Goal: Download file/media

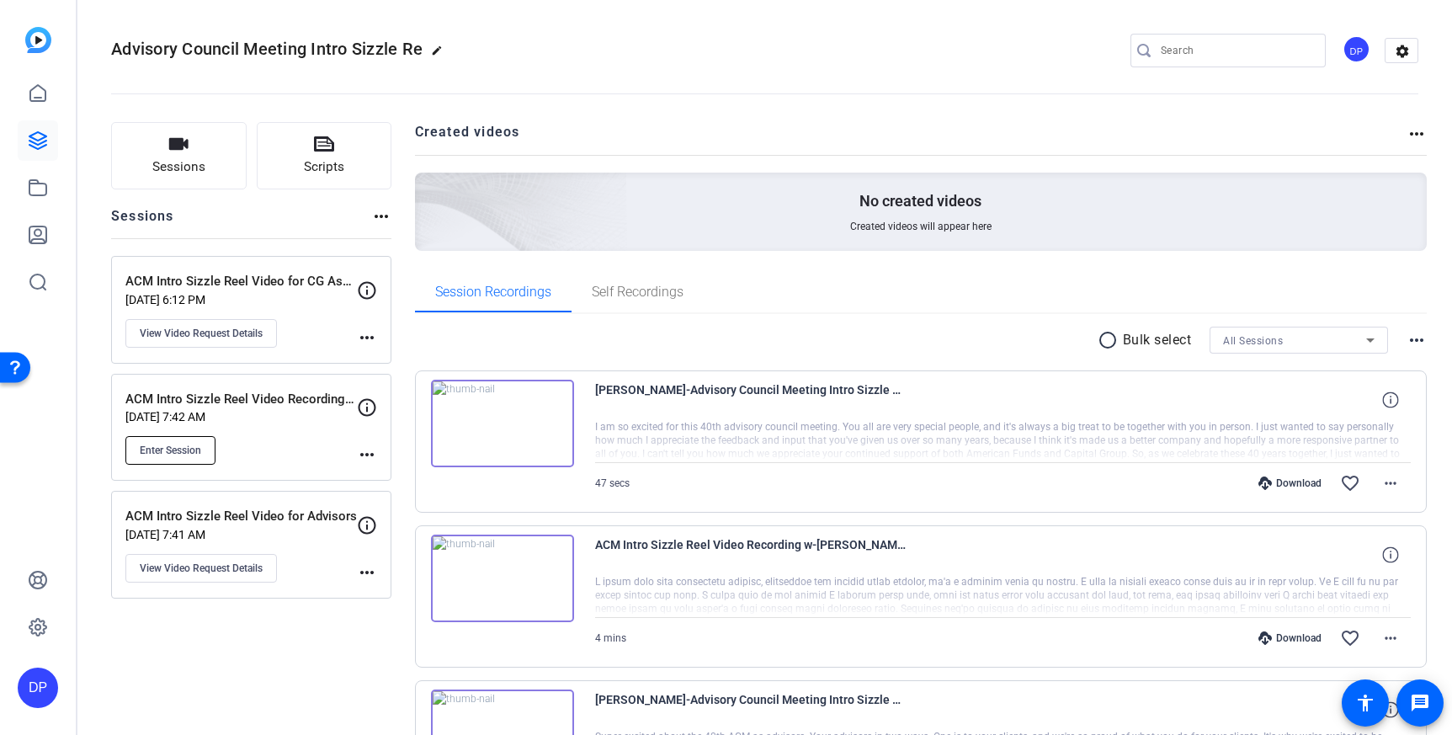
click at [191, 446] on span "Enter Session" at bounding box center [170, 450] width 61 height 13
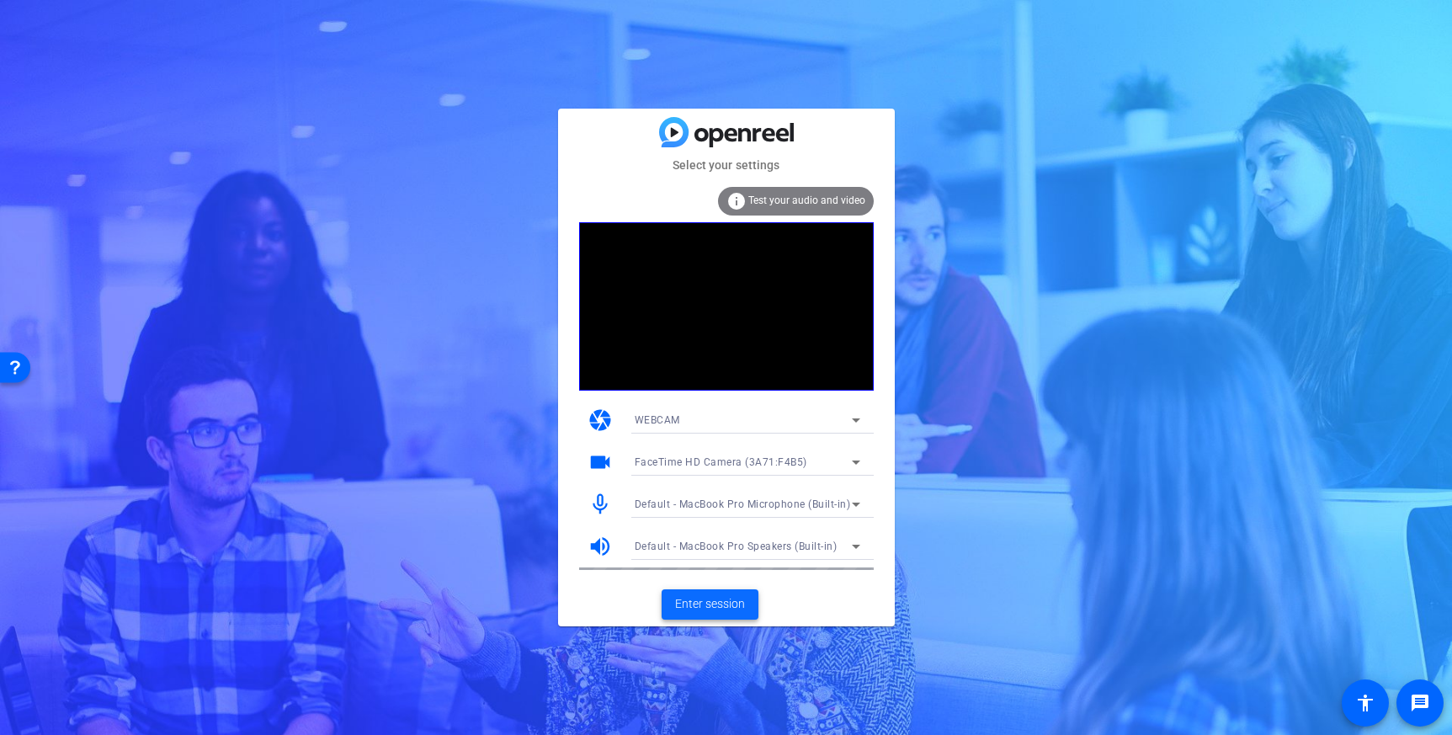
click at [729, 605] on span "Enter session" at bounding box center [710, 604] width 70 height 18
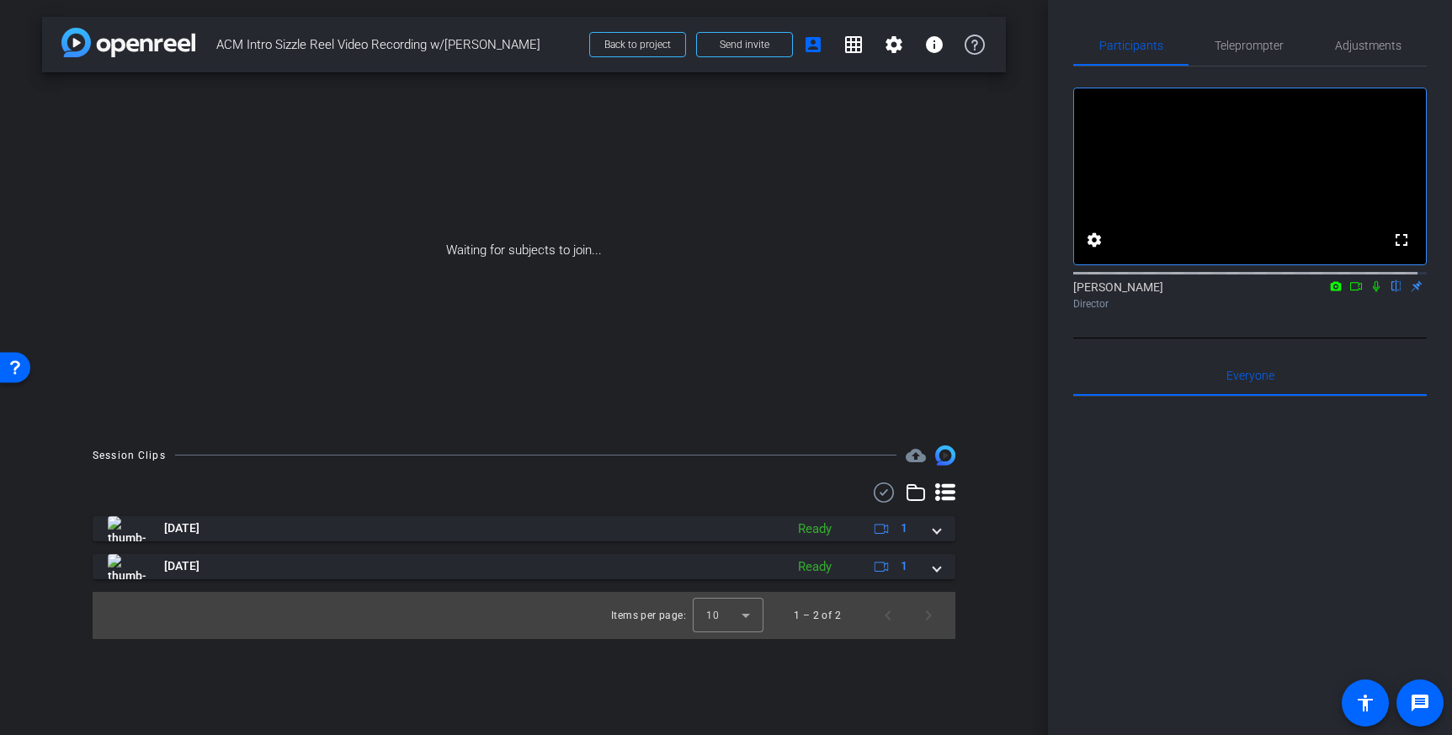
click at [1349, 292] on icon at bounding box center [1355, 286] width 13 height 12
click at [1390, 292] on icon at bounding box center [1396, 286] width 13 height 12
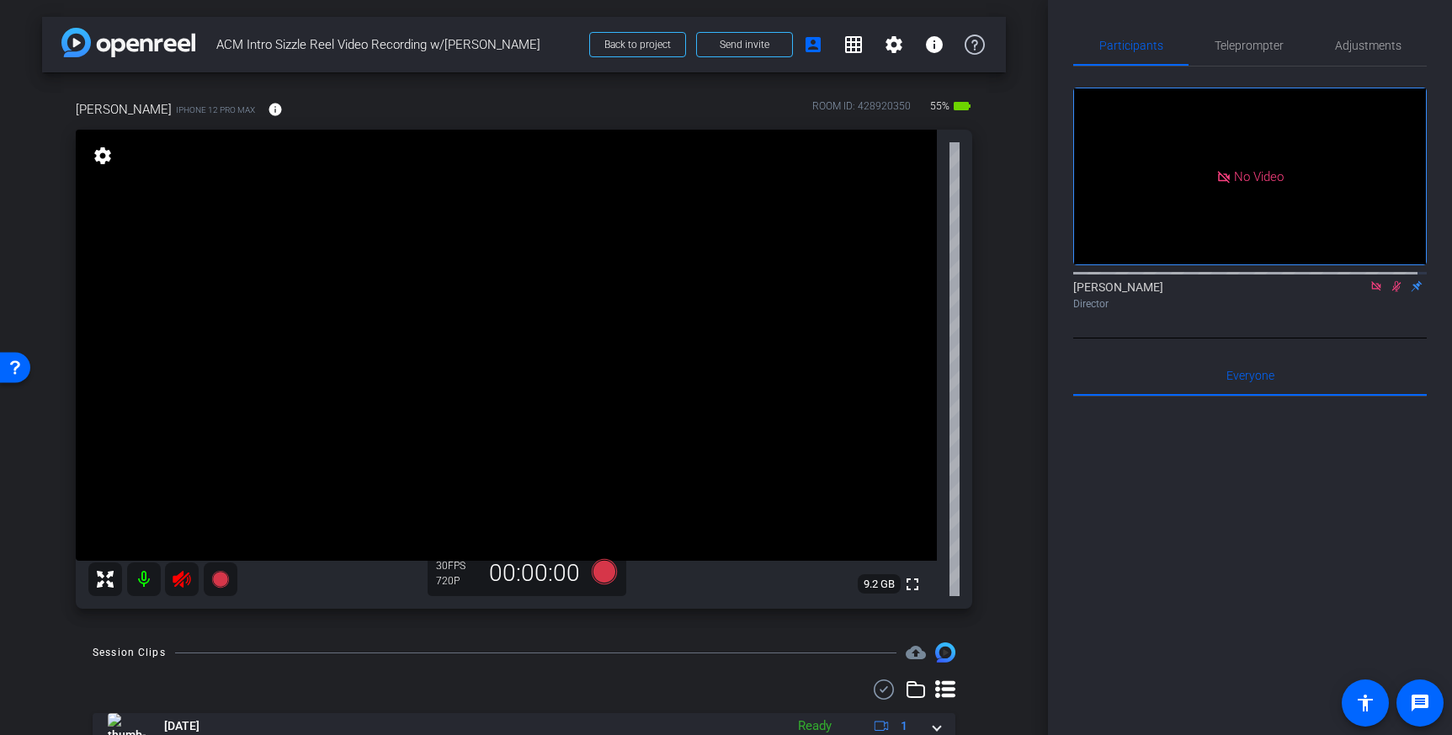
click at [1371, 290] on icon at bounding box center [1375, 285] width 9 height 9
click at [1372, 292] on icon at bounding box center [1376, 286] width 9 height 11
click at [178, 582] on icon at bounding box center [182, 579] width 18 height 17
click at [1350, 60] on span "Adjustments" at bounding box center [1368, 45] width 66 height 40
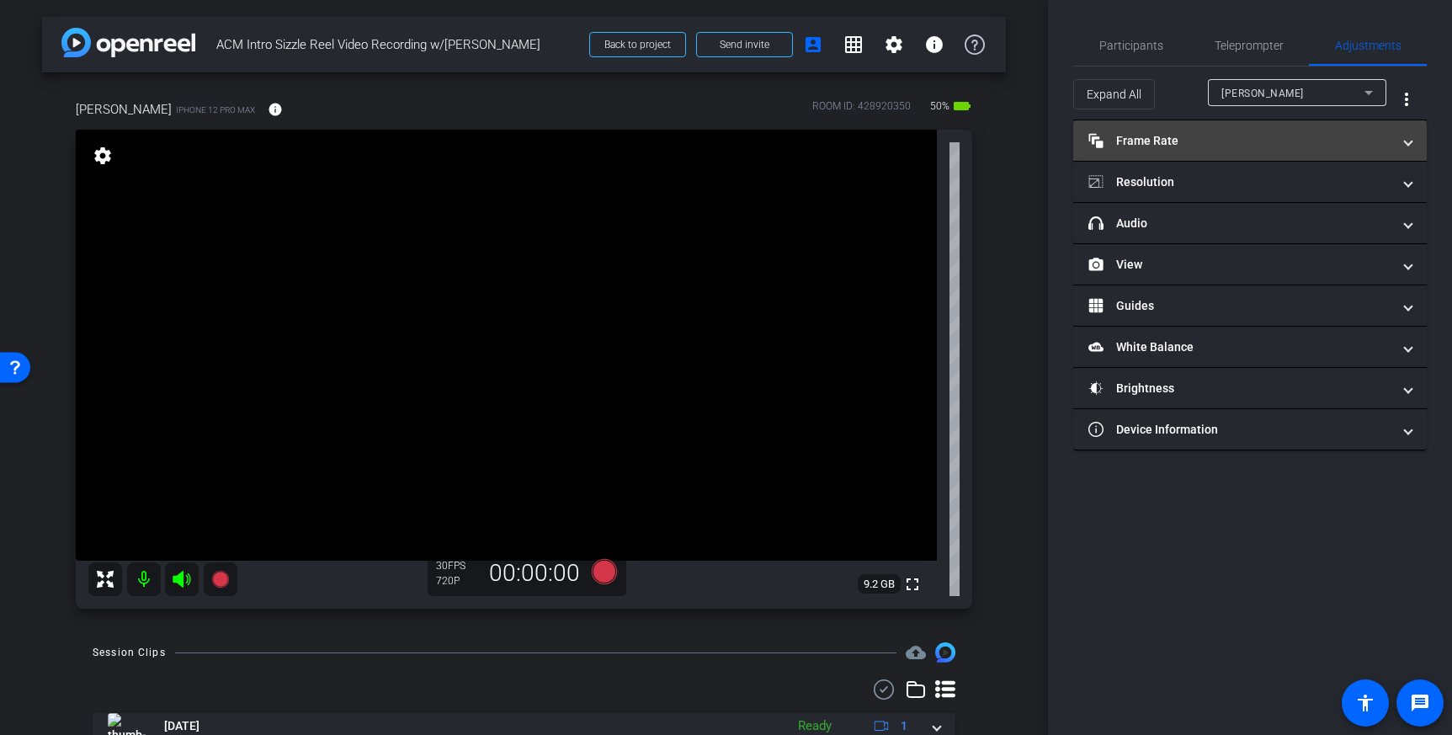
click at [1274, 138] on mat-panel-title "Frame Rate Frame Rate" at bounding box center [1239, 141] width 303 height 18
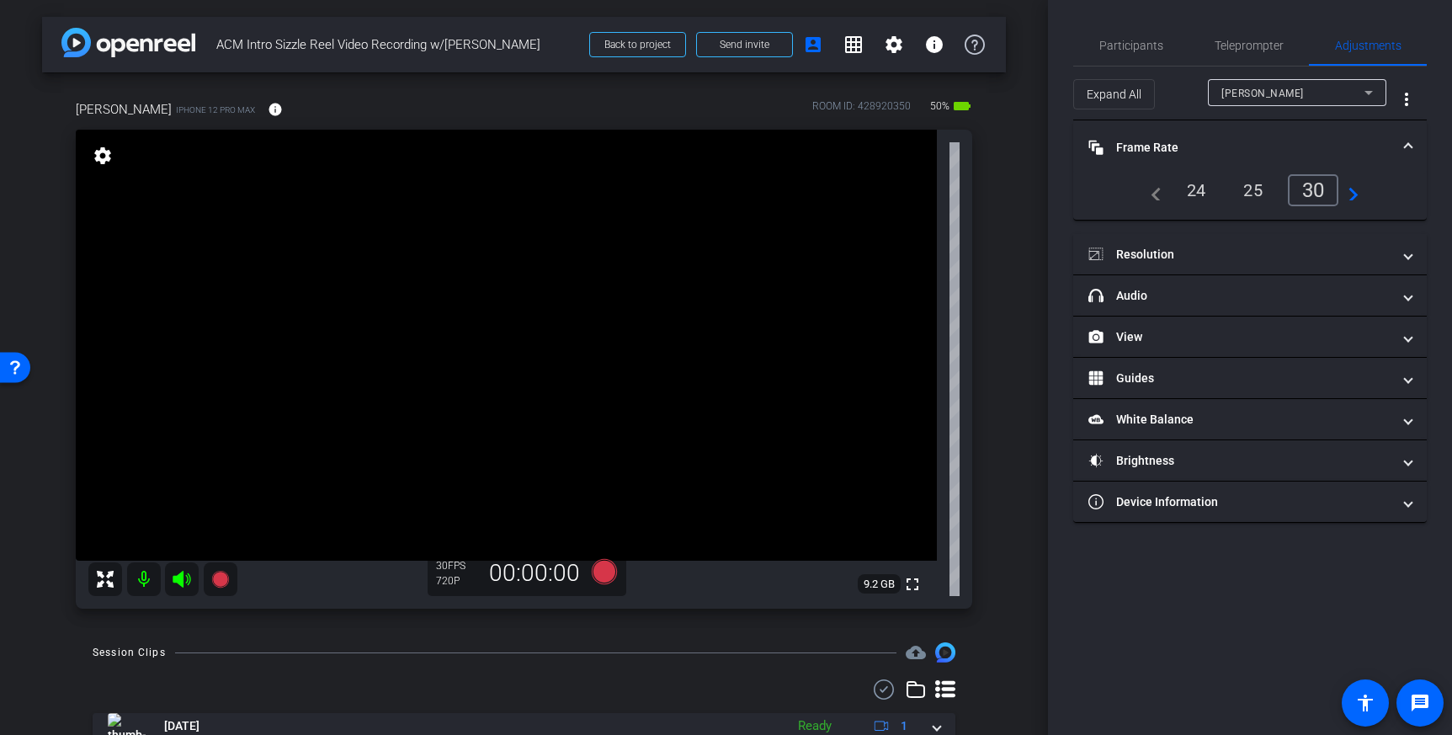
click at [1314, 195] on div "30" at bounding box center [1313, 190] width 51 height 32
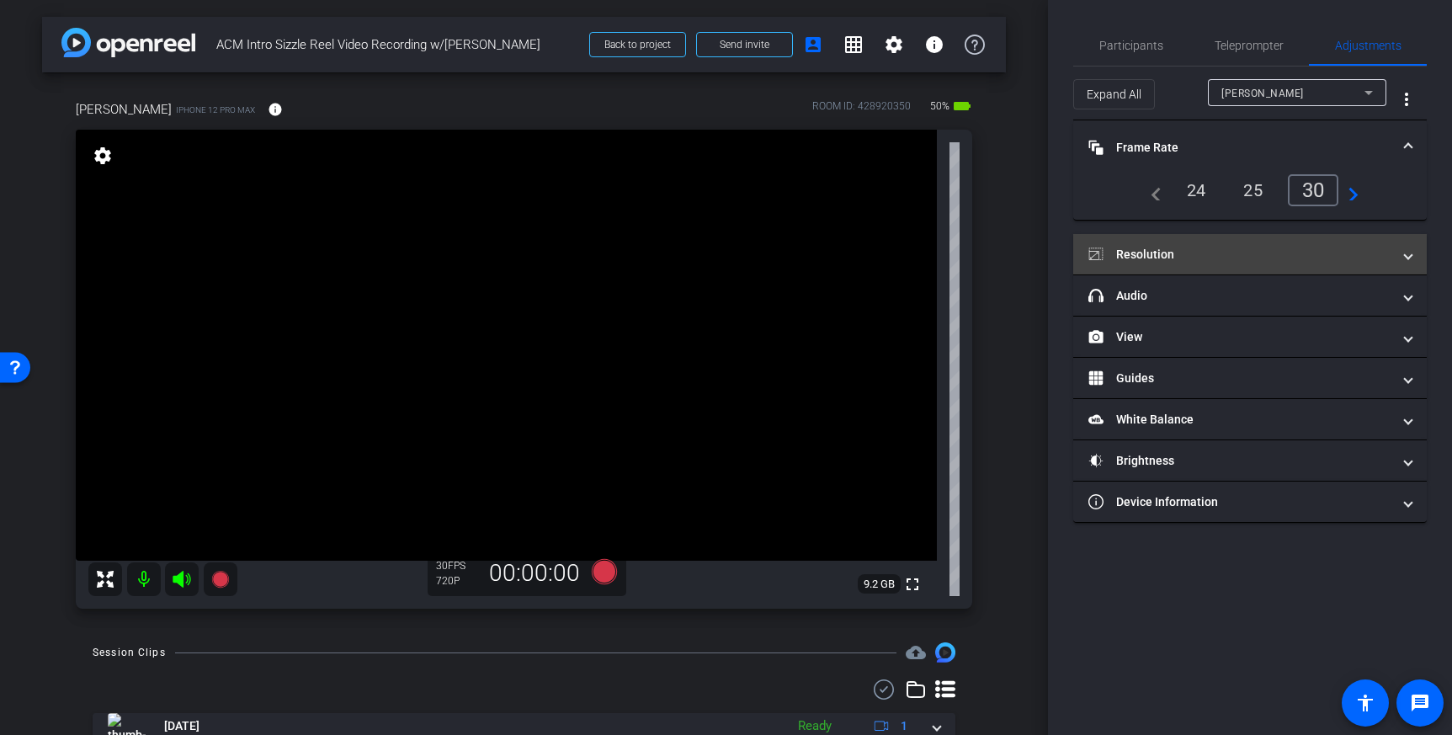
click at [1307, 262] on mat-panel-title "Resolution" at bounding box center [1239, 255] width 303 height 18
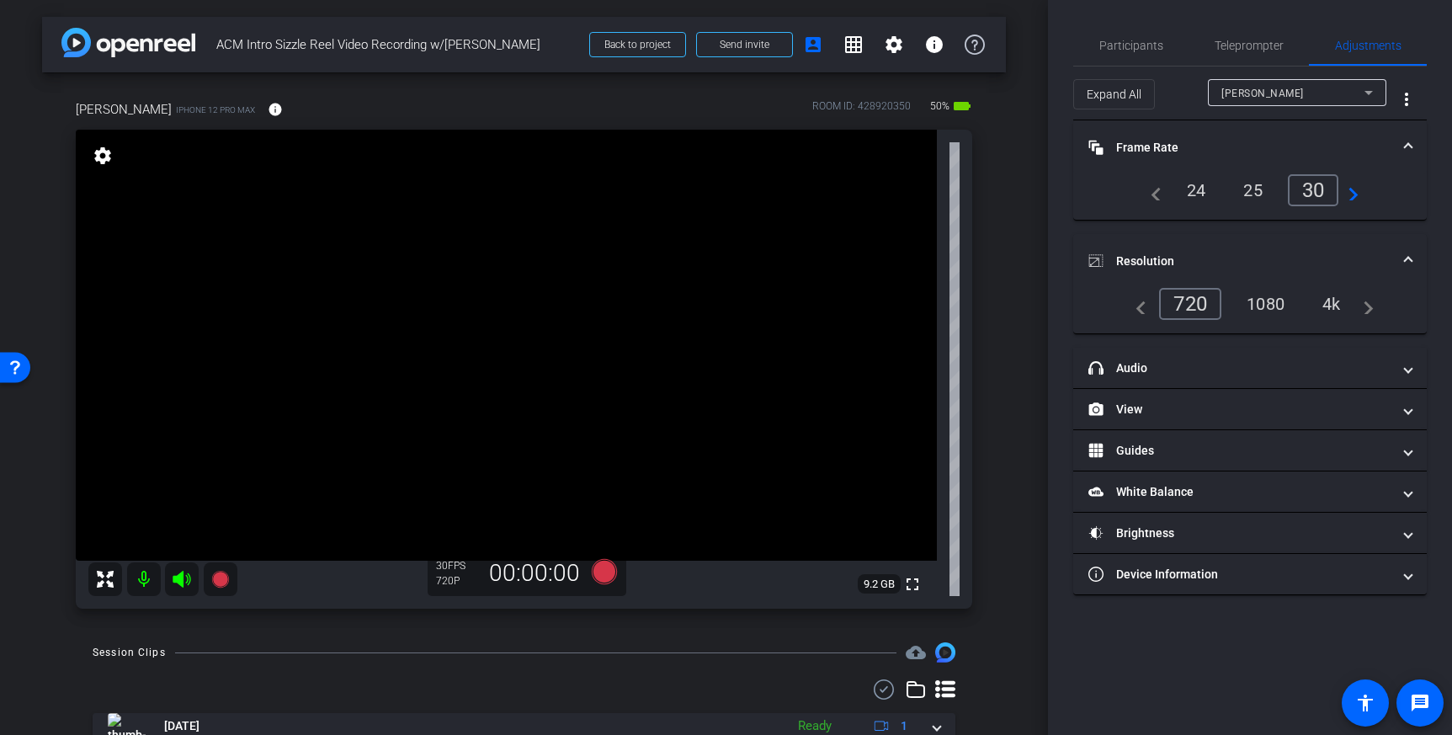
click at [1284, 306] on div "1080" at bounding box center [1265, 304] width 63 height 29
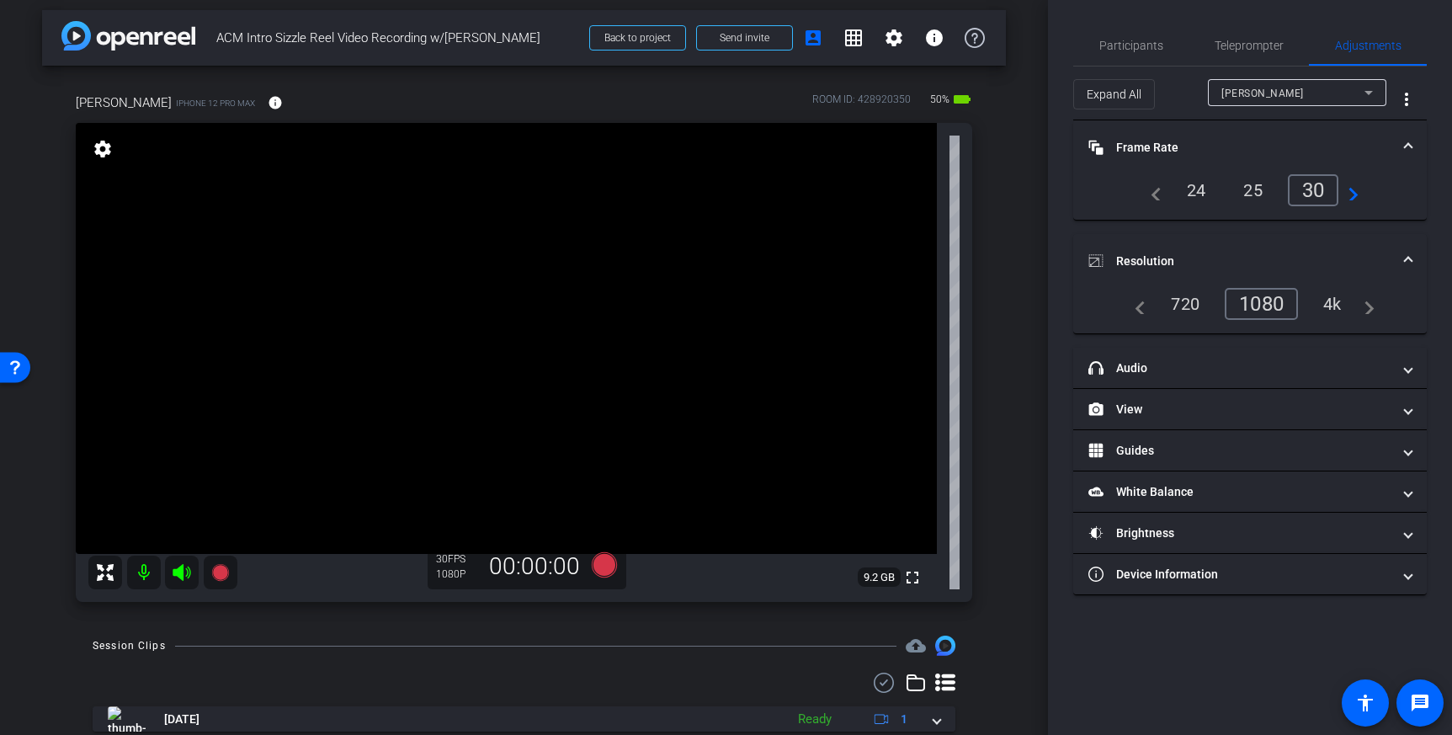
scroll to position [10, 0]
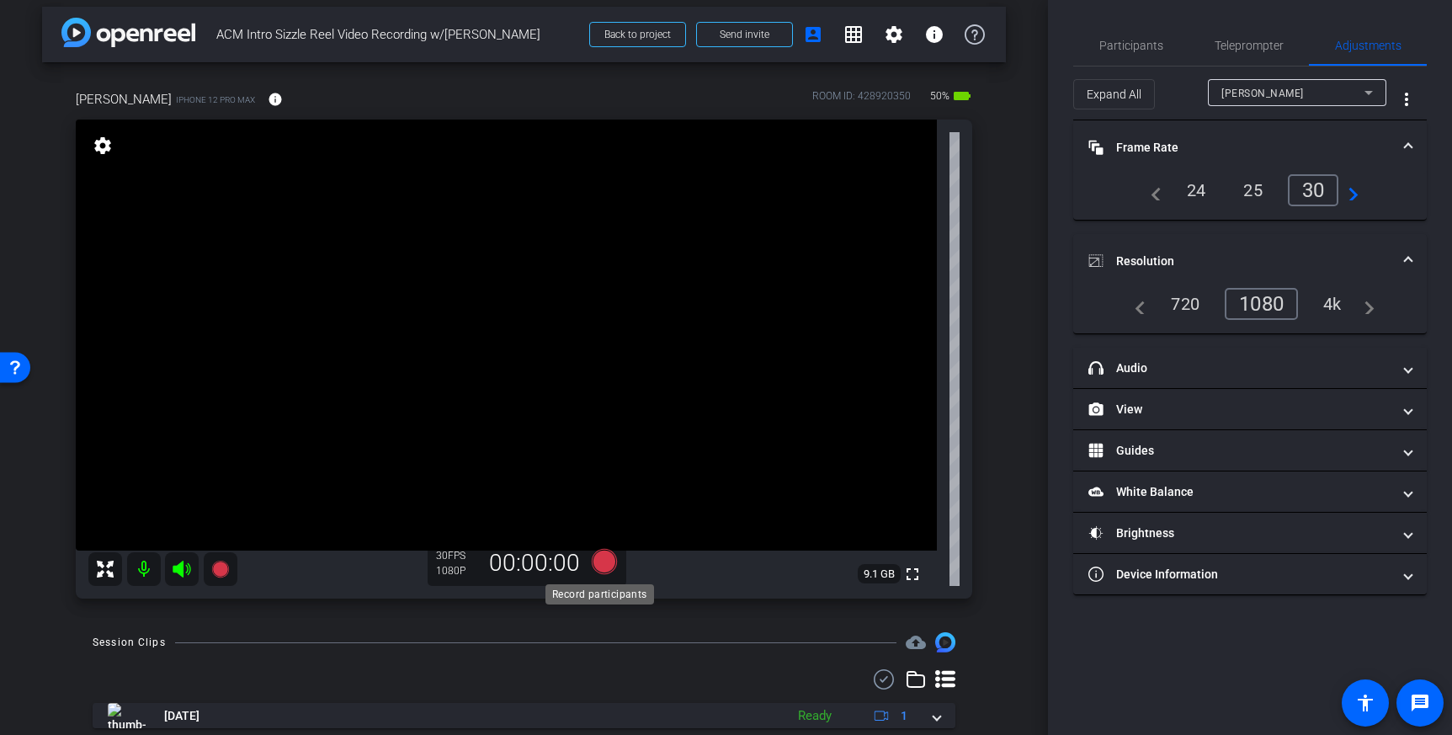
click at [597, 566] on icon at bounding box center [603, 561] width 25 height 25
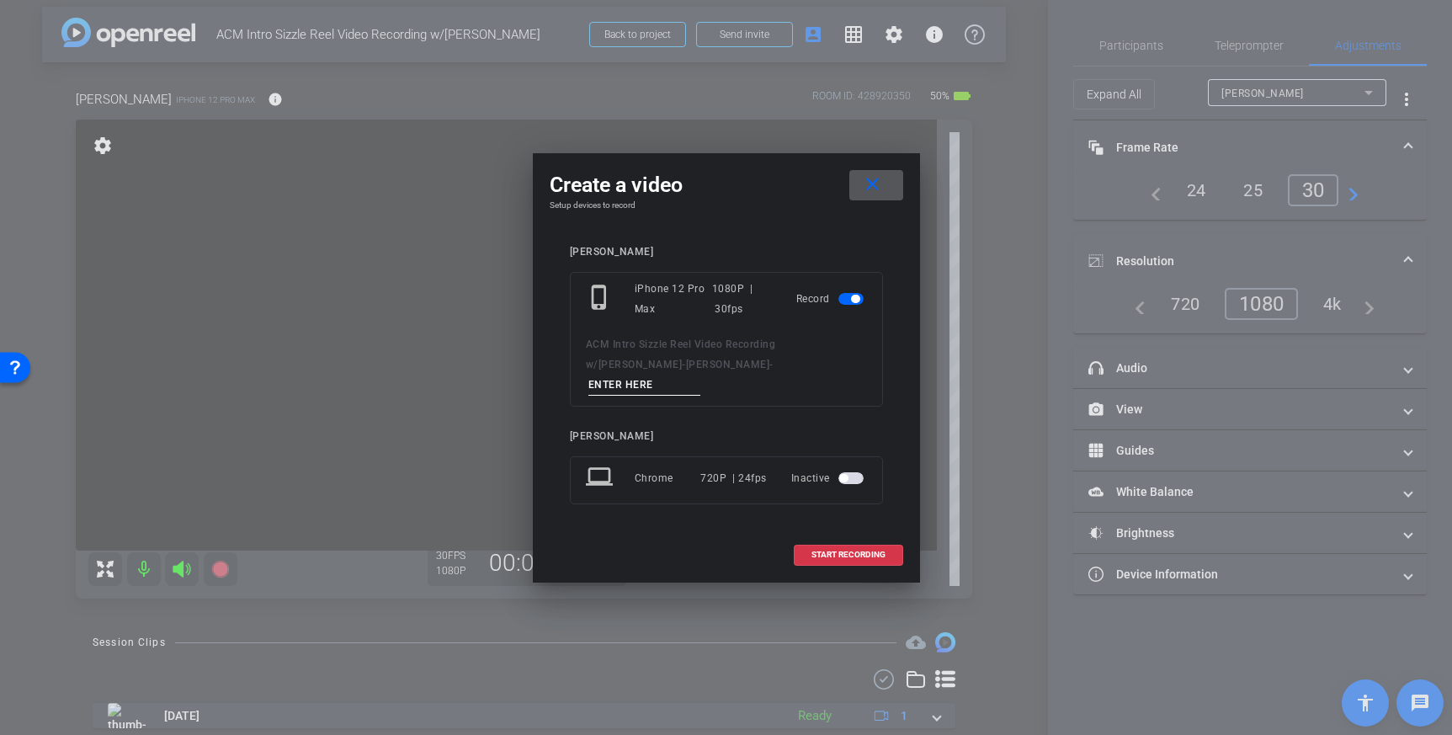
click at [655, 375] on input at bounding box center [644, 385] width 113 height 21
type input "Take 1"
click at [833, 559] on span at bounding box center [849, 554] width 108 height 40
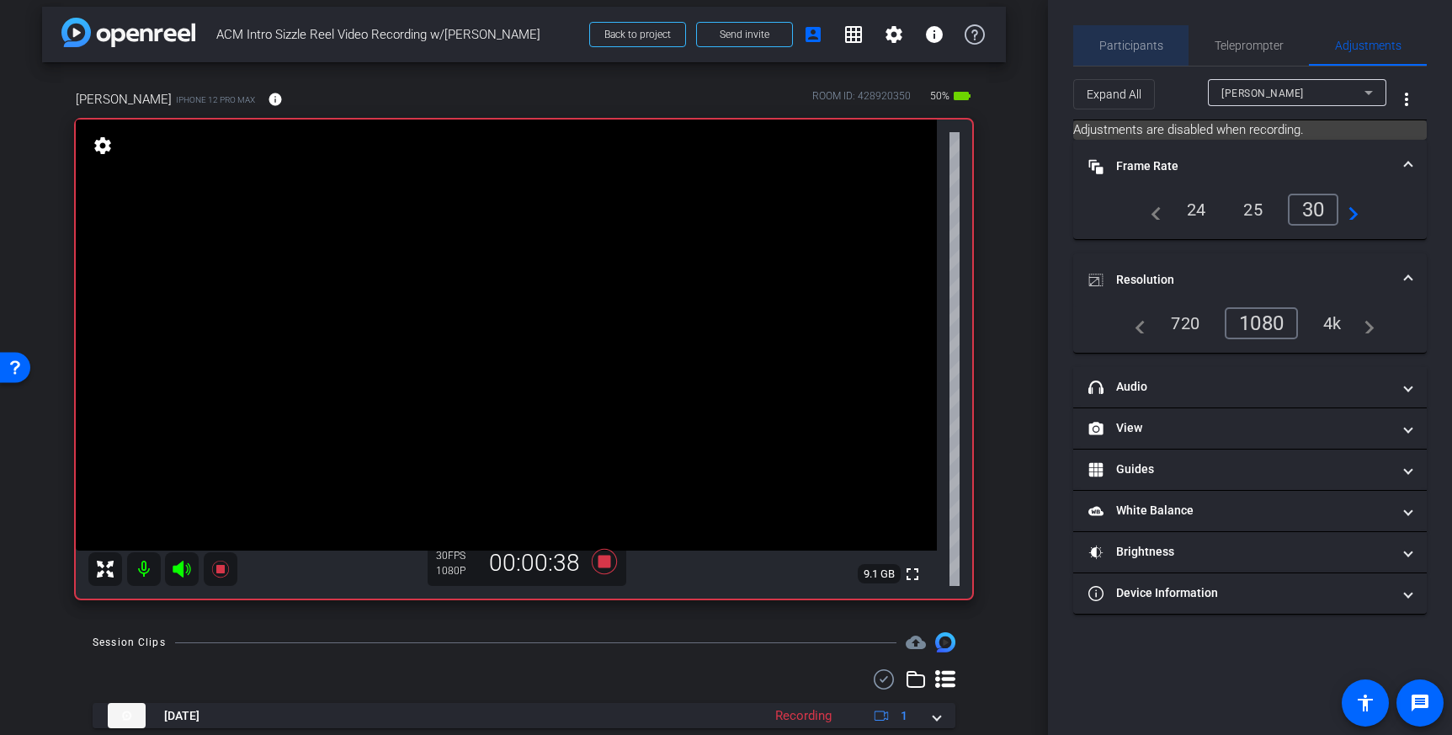
click at [1141, 41] on span "Participants" at bounding box center [1131, 46] width 64 height 12
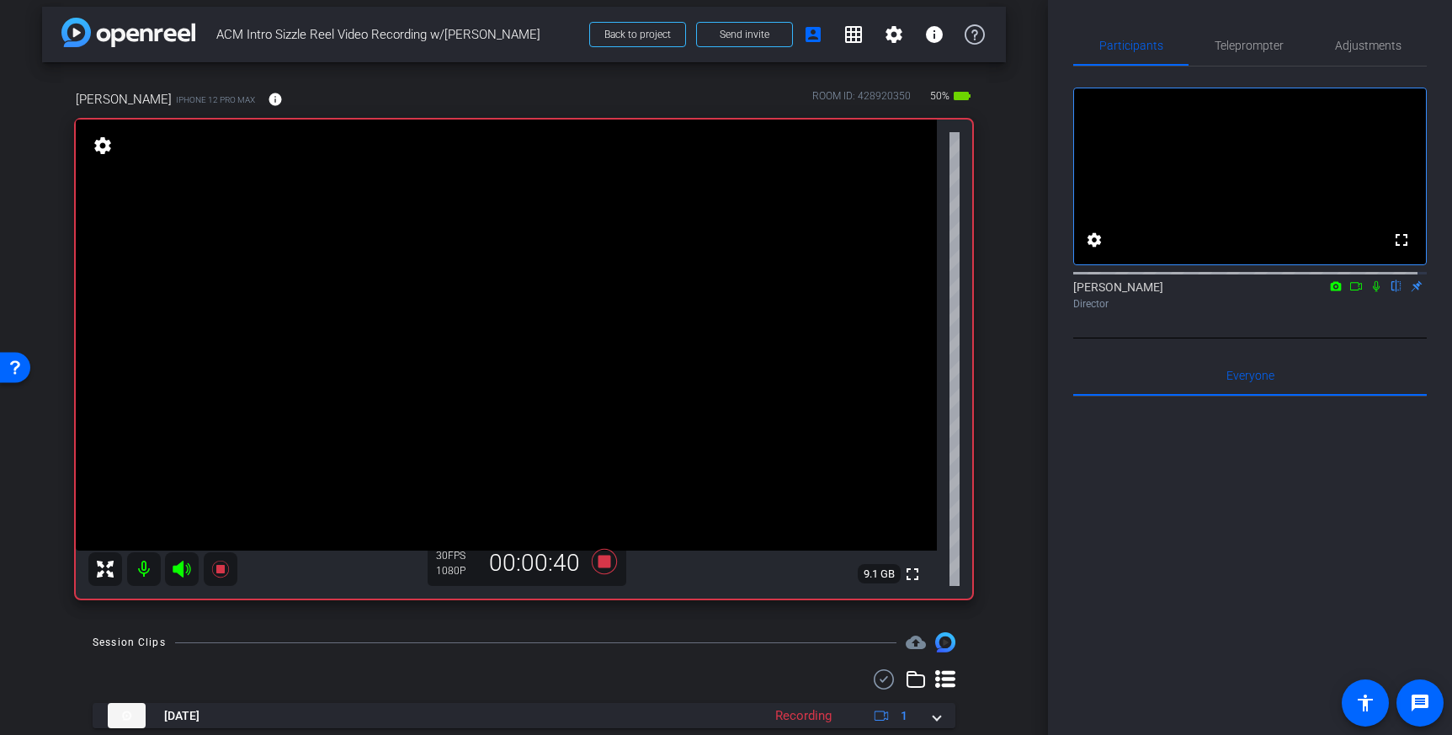
click at [1373, 292] on icon at bounding box center [1376, 286] width 7 height 11
click at [1372, 292] on icon at bounding box center [1376, 286] width 9 height 11
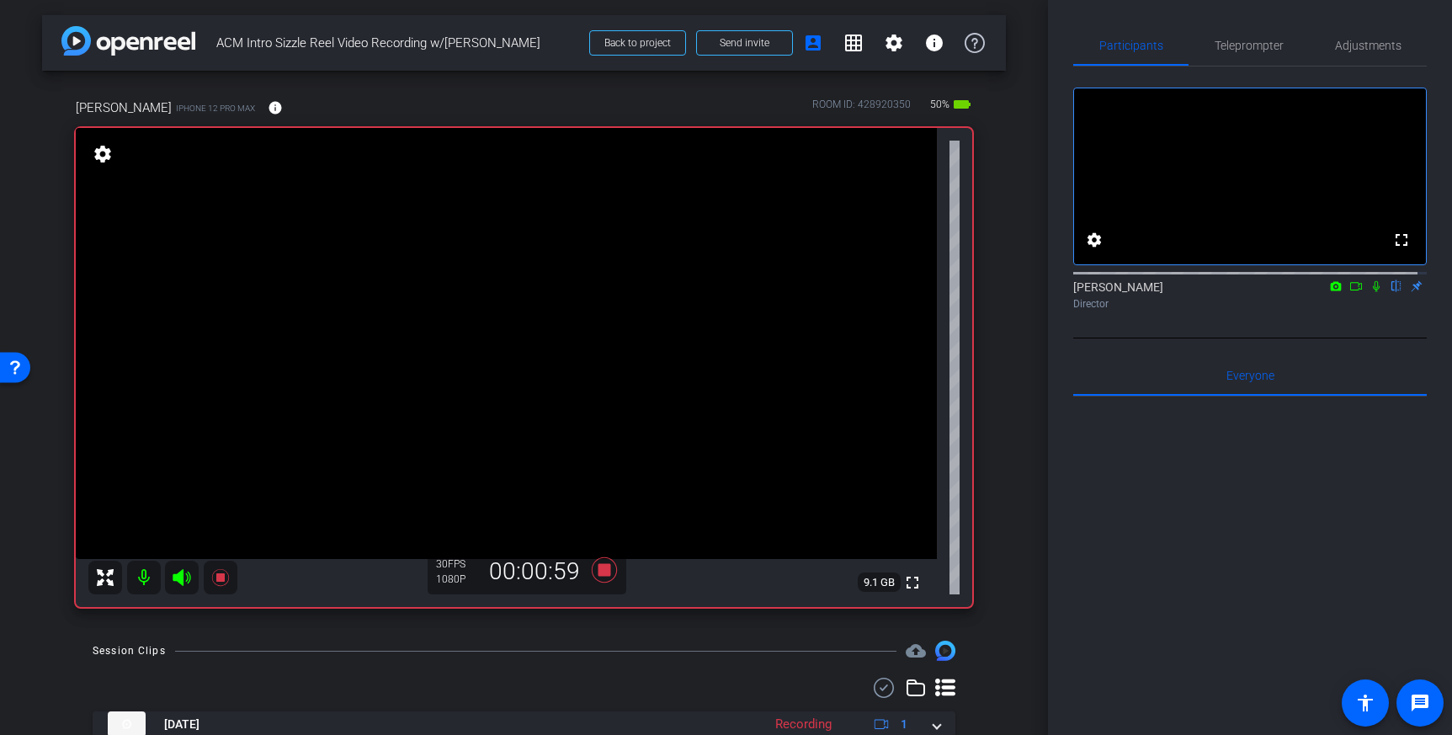
scroll to position [0, 0]
click at [1369, 292] on icon at bounding box center [1375, 286] width 13 height 12
click at [1369, 294] on mat-icon at bounding box center [1376, 286] width 20 height 15
click at [1369, 292] on icon at bounding box center [1375, 286] width 13 height 12
click at [1368, 294] on mat-icon at bounding box center [1376, 286] width 20 height 15
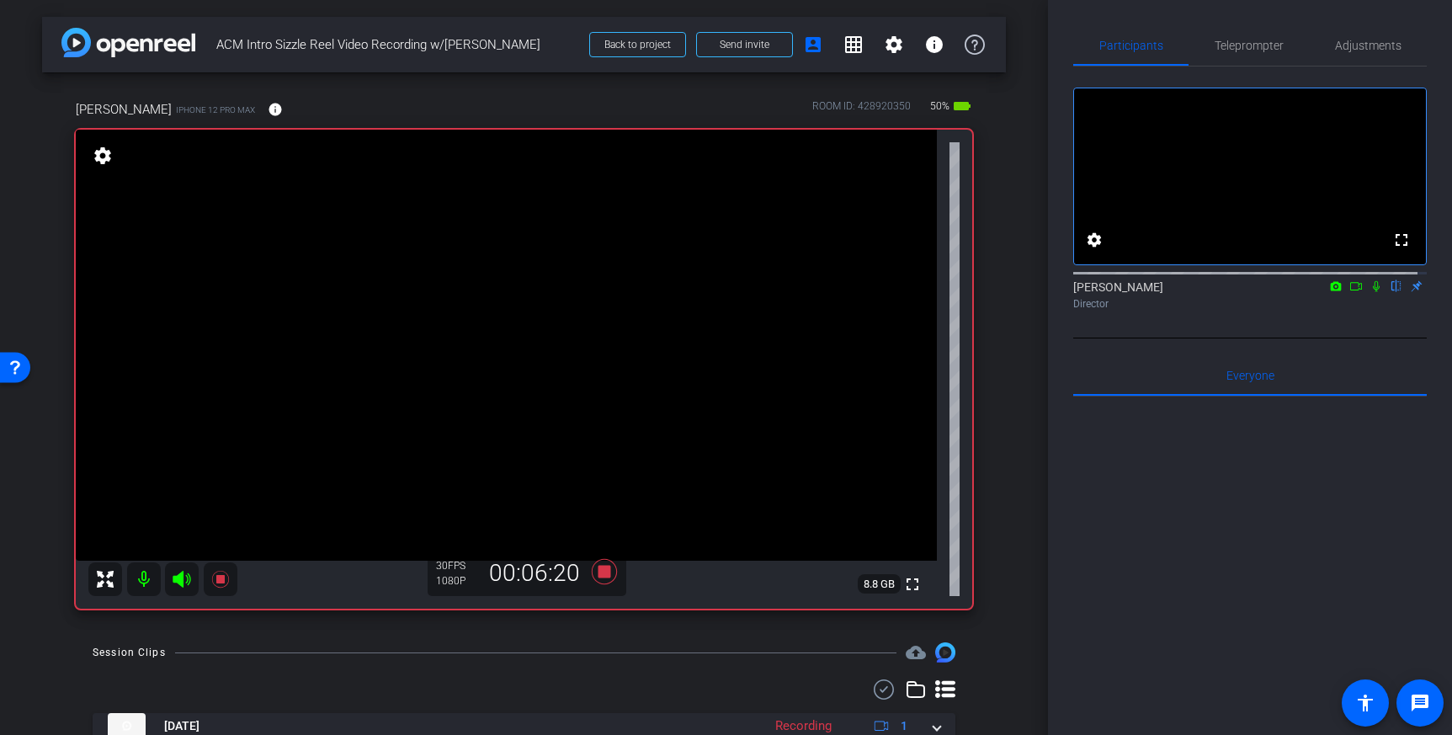
click at [1369, 292] on icon at bounding box center [1375, 286] width 13 height 12
click at [1366, 294] on mat-icon at bounding box center [1376, 286] width 20 height 15
click at [1369, 292] on icon at bounding box center [1375, 286] width 13 height 12
click at [609, 575] on icon at bounding box center [604, 571] width 40 height 30
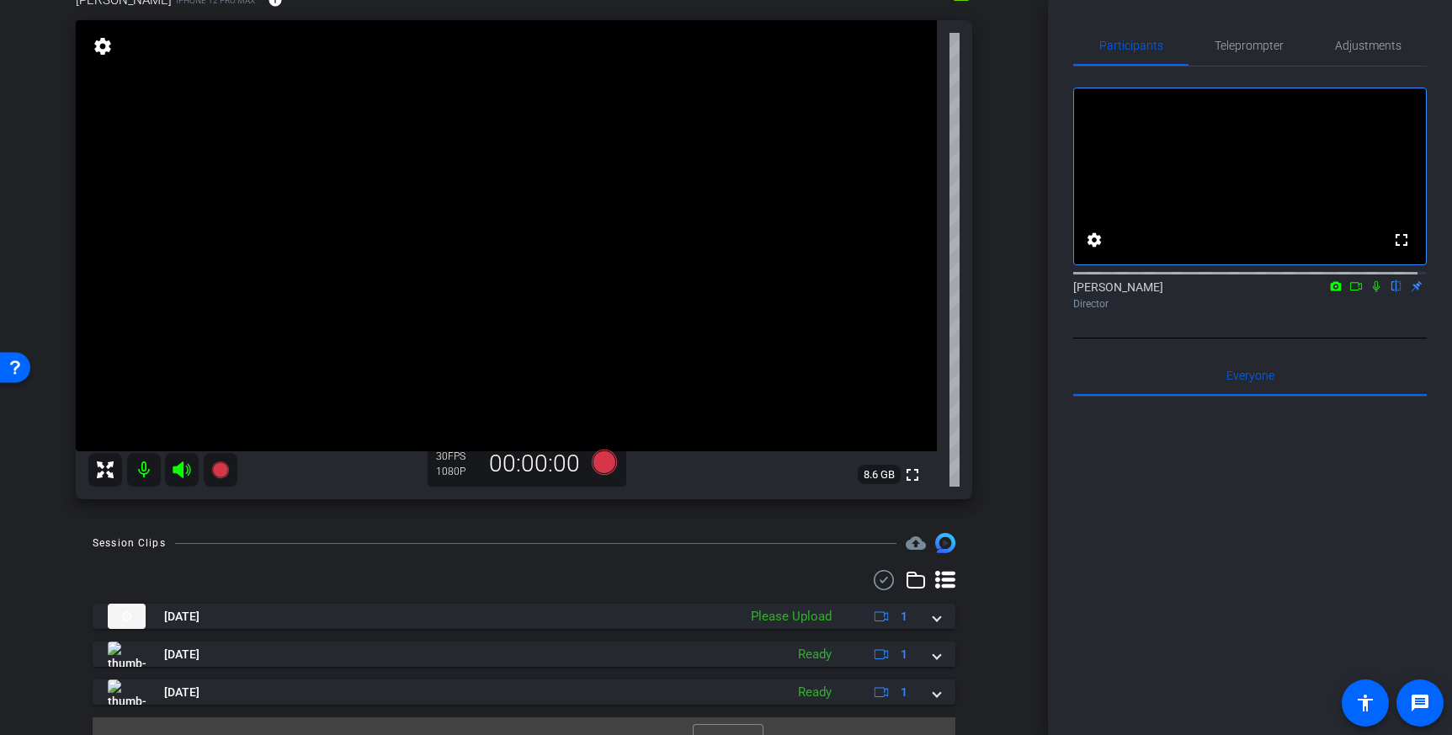
scroll to position [140, 0]
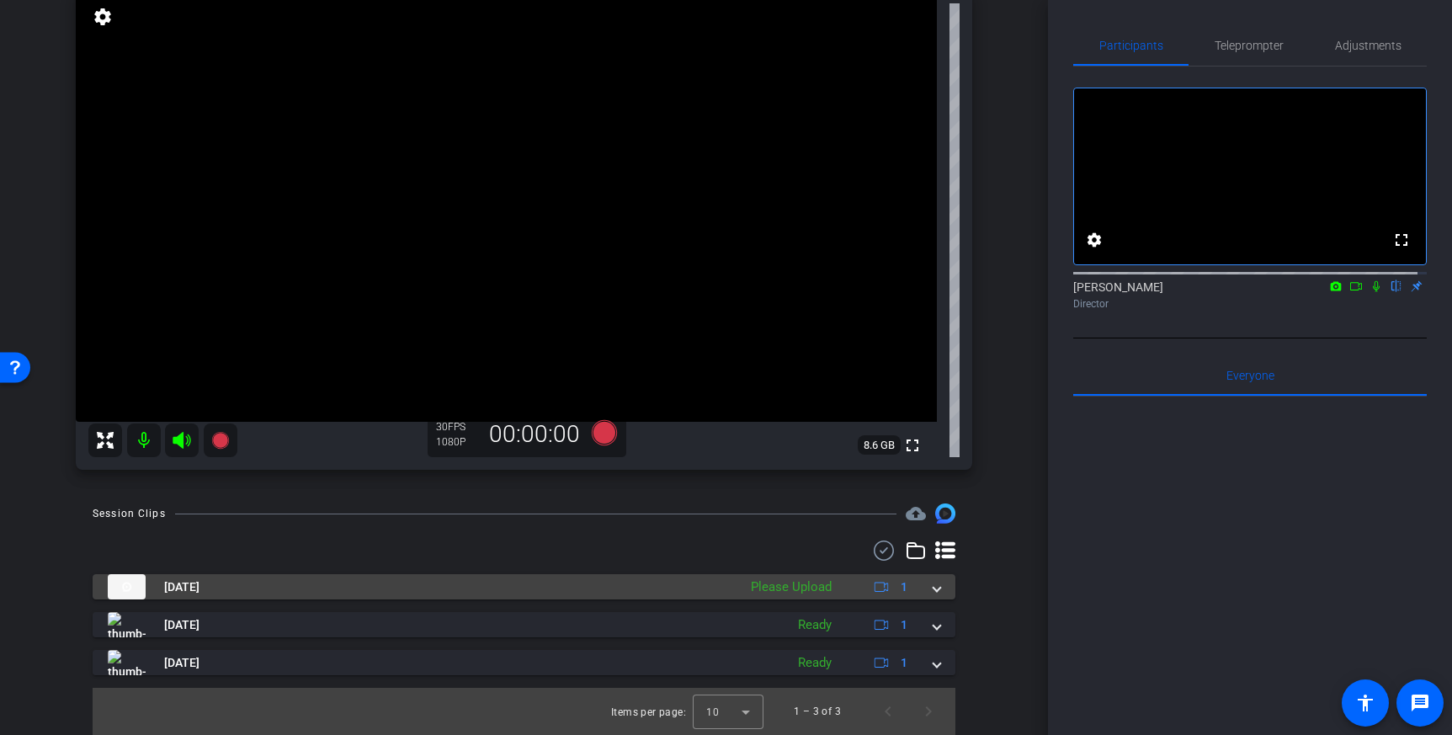
click at [931, 591] on mat-expansion-panel-header "Sep 22, 2025 Please Upload 1" at bounding box center [524, 586] width 863 height 25
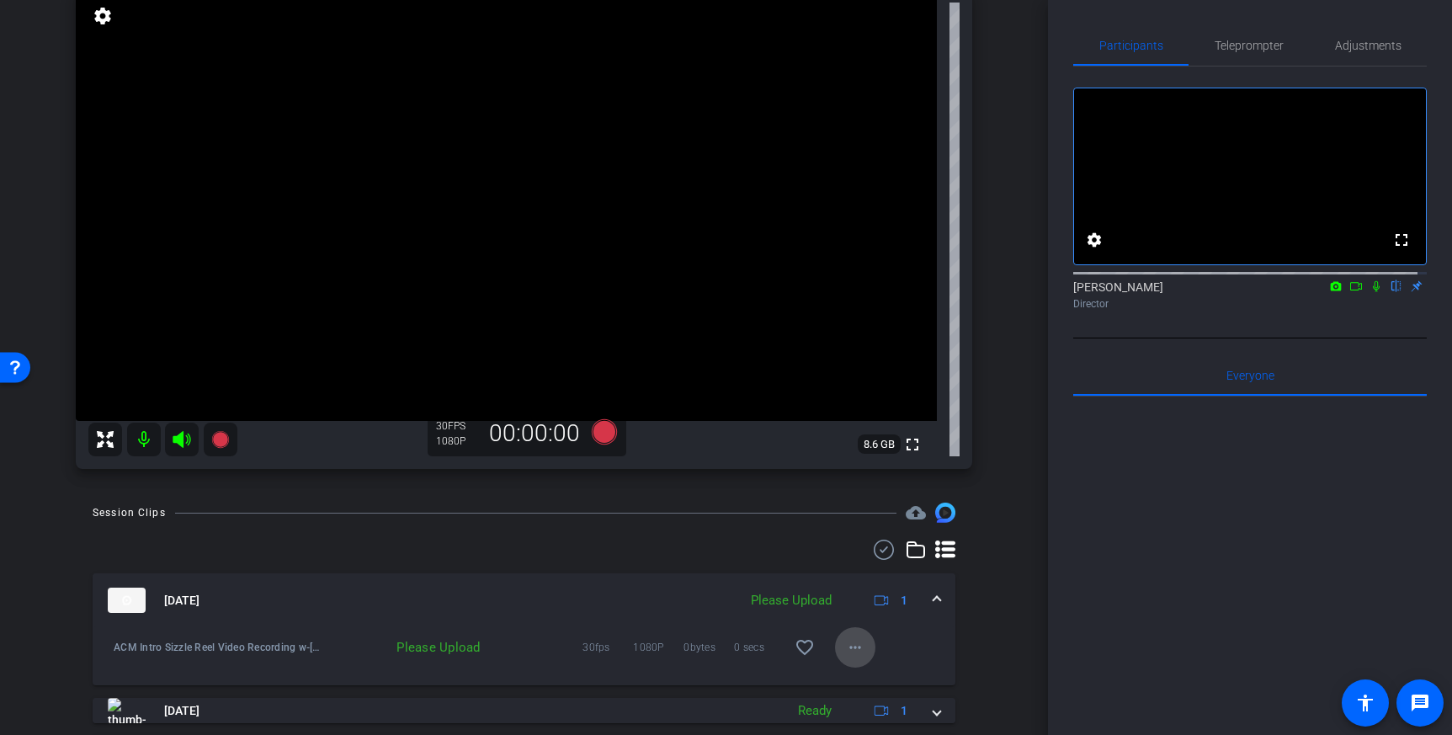
click at [845, 651] on mat-icon "more_horiz" at bounding box center [855, 647] width 20 height 20
click at [862, 570] on span "Upload" at bounding box center [873, 571] width 67 height 20
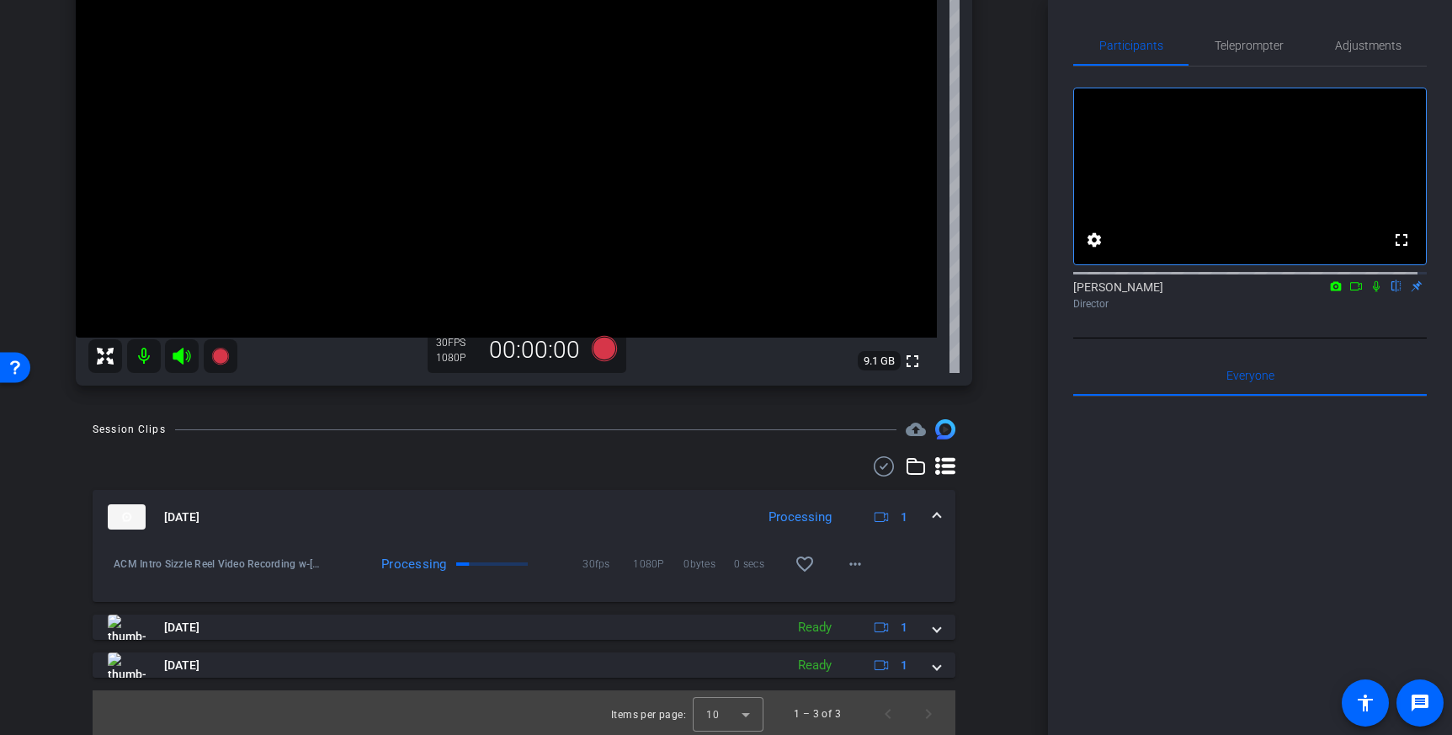
scroll to position [226, 0]
click at [845, 565] on mat-icon "more_horiz" at bounding box center [855, 561] width 20 height 20
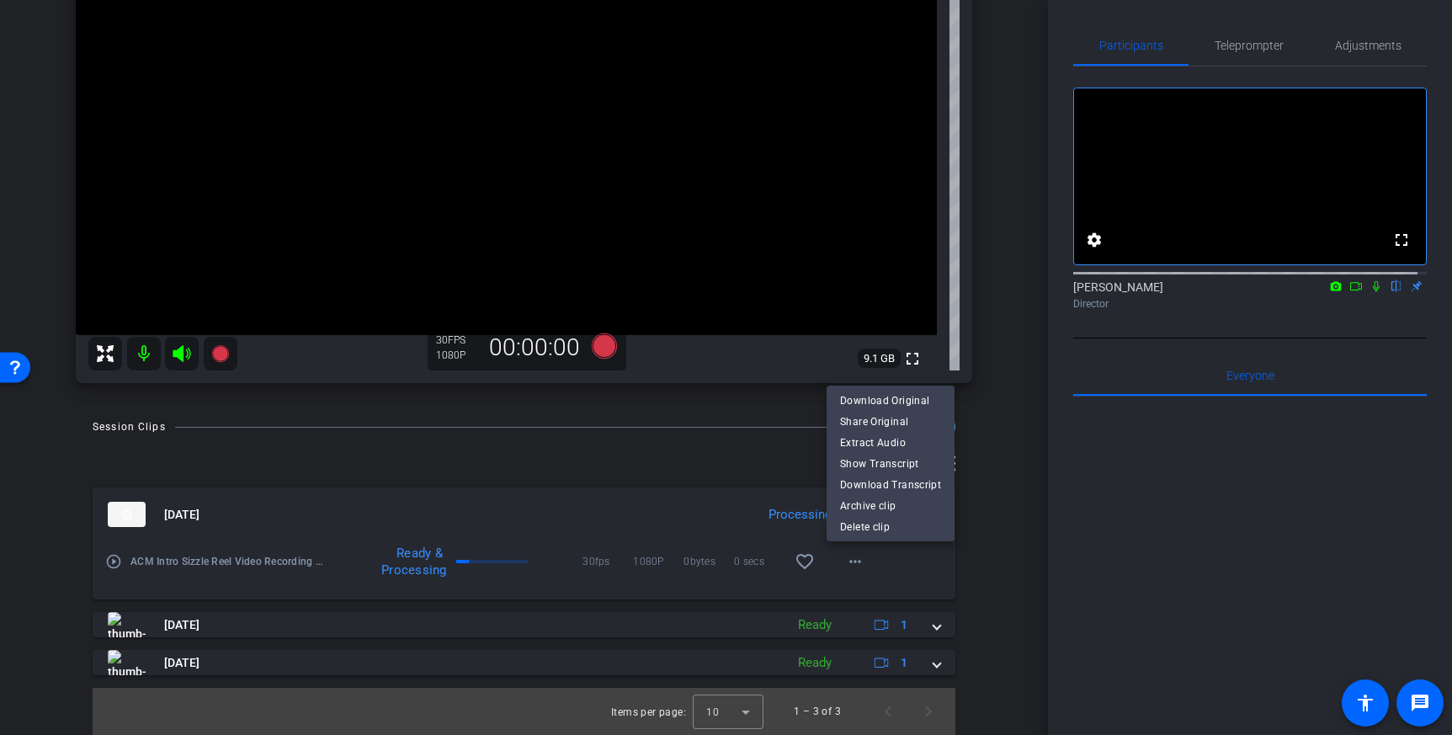
click at [997, 566] on div at bounding box center [726, 367] width 1452 height 735
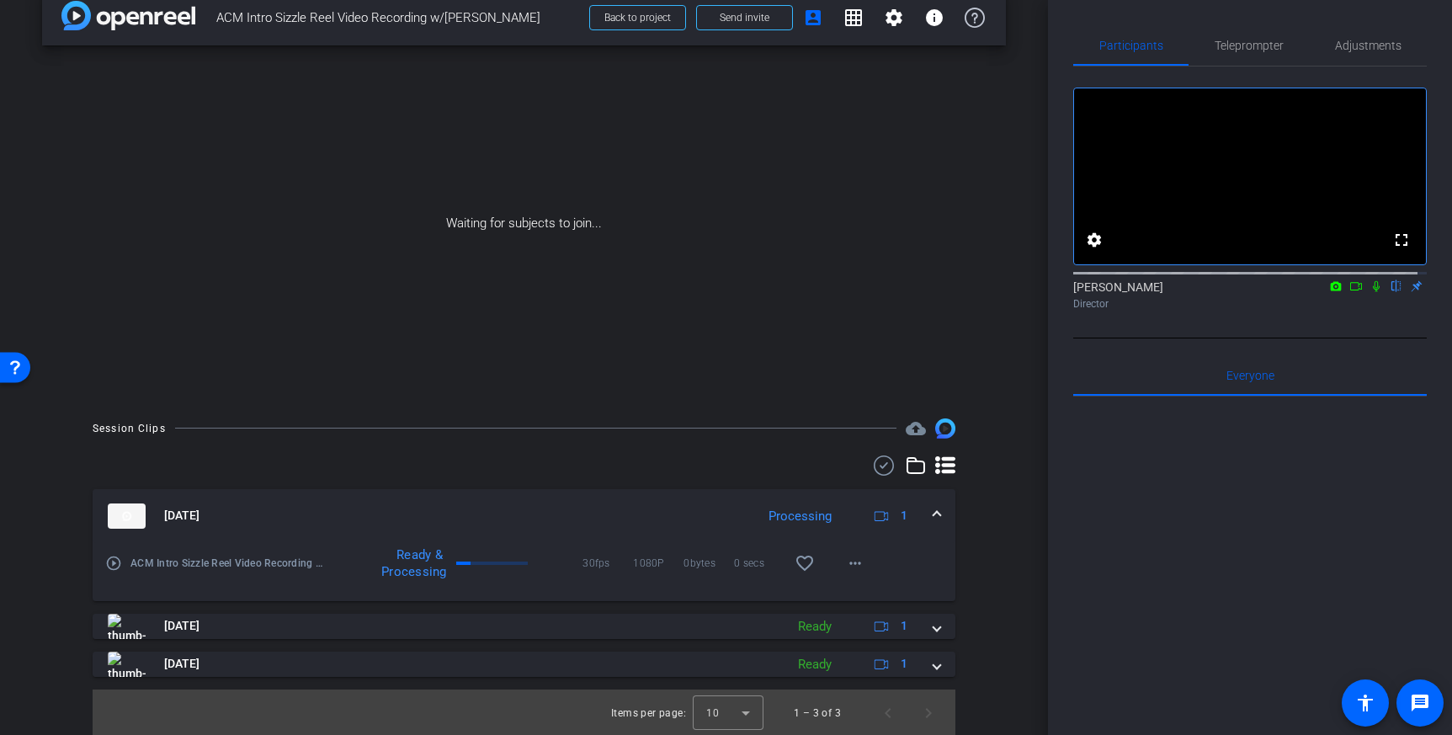
scroll to position [29, 0]
click at [1349, 292] on icon at bounding box center [1355, 286] width 13 height 12
click at [1390, 292] on icon at bounding box center [1396, 286] width 13 height 12
click at [1281, 483] on div at bounding box center [1250, 604] width 354 height 417
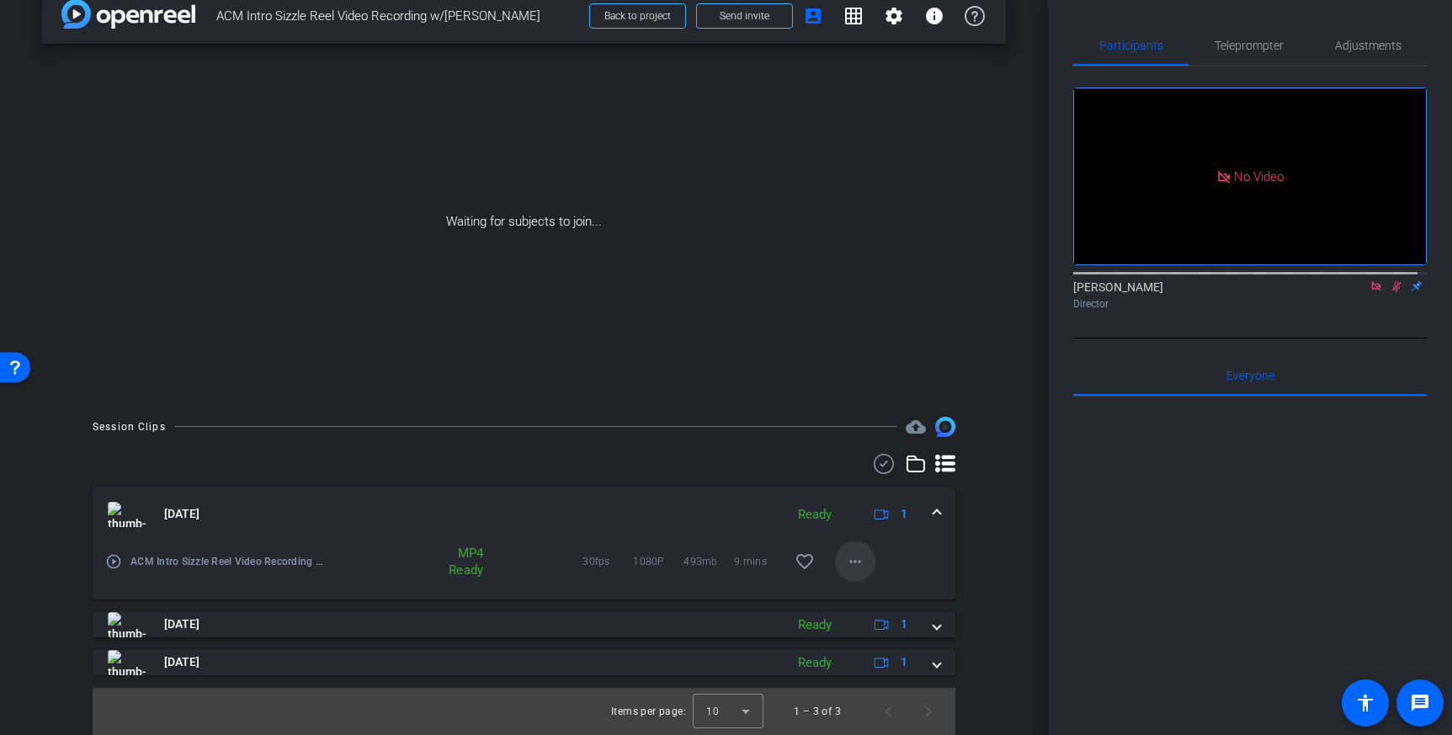
click at [857, 565] on span at bounding box center [855, 561] width 40 height 40
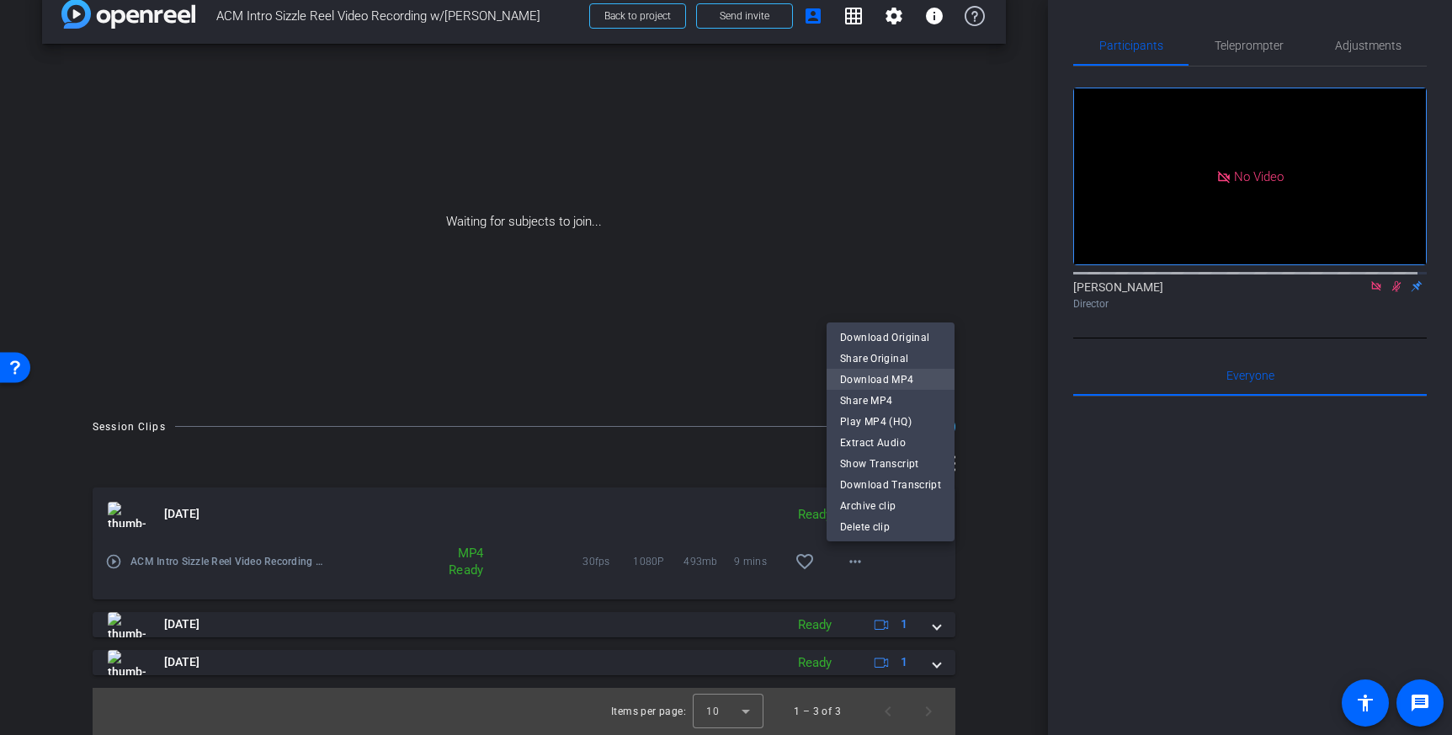
click at [872, 378] on span "Download MP4" at bounding box center [890, 380] width 101 height 20
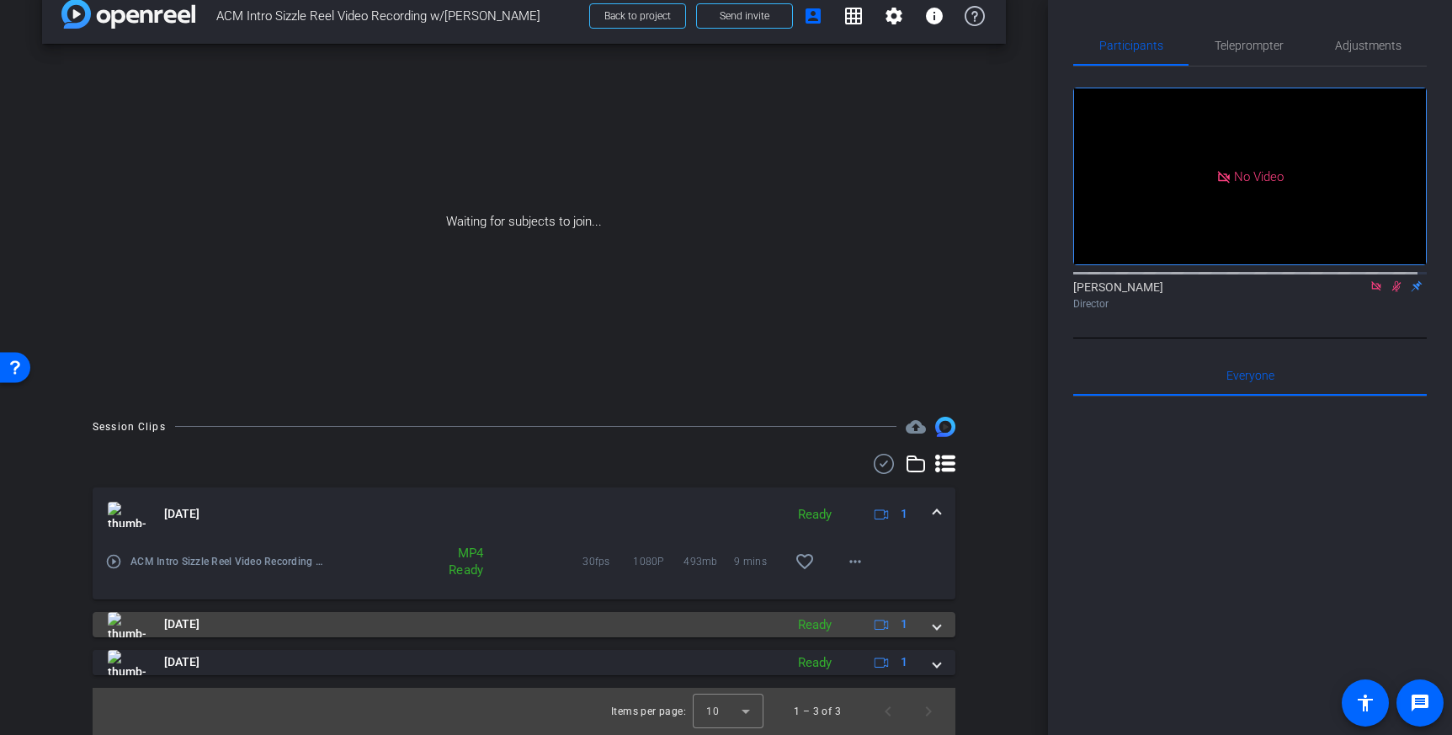
click at [920, 630] on div "Sep 17, 2025 Ready 1" at bounding box center [521, 624] width 826 height 25
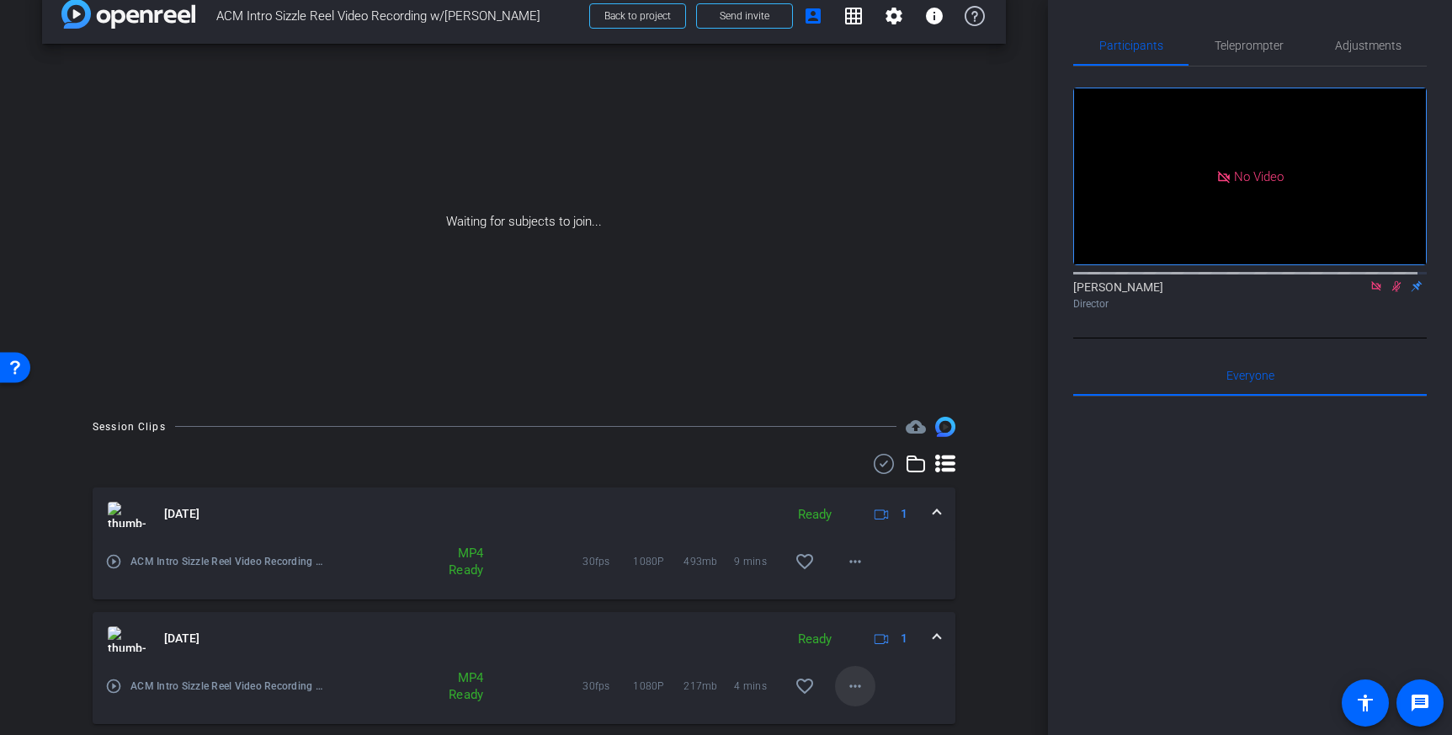
click at [845, 683] on mat-icon "more_horiz" at bounding box center [855, 686] width 20 height 20
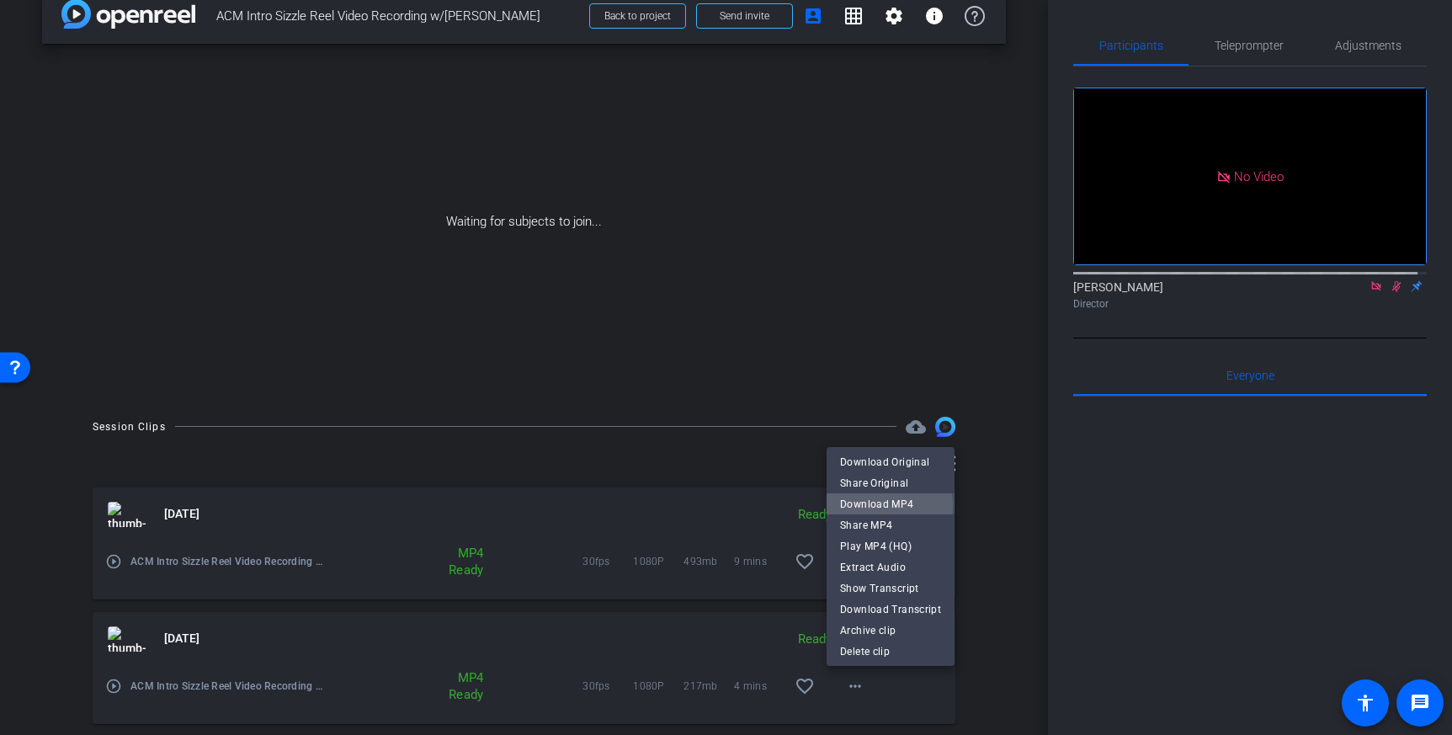
click at [871, 506] on span "Download MP4" at bounding box center [890, 504] width 101 height 20
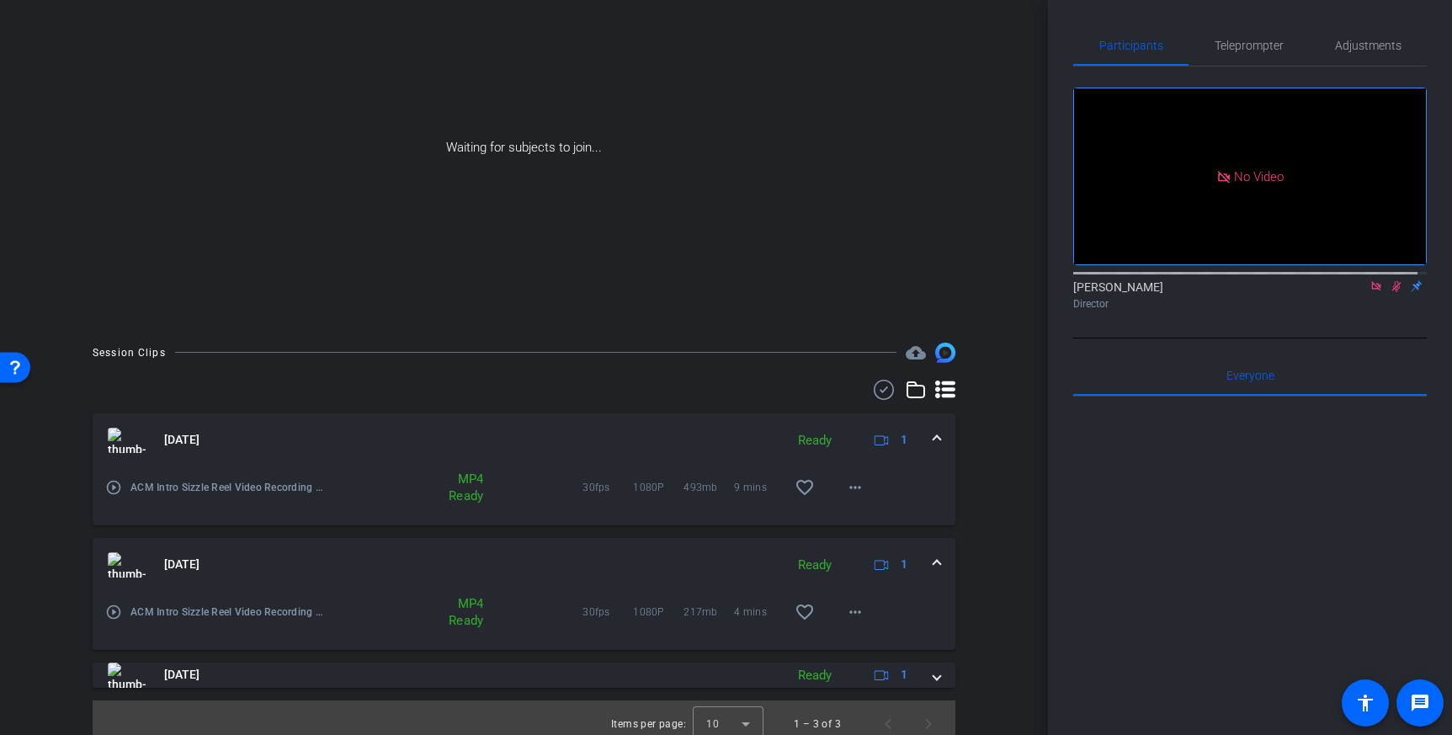
scroll to position [115, 0]
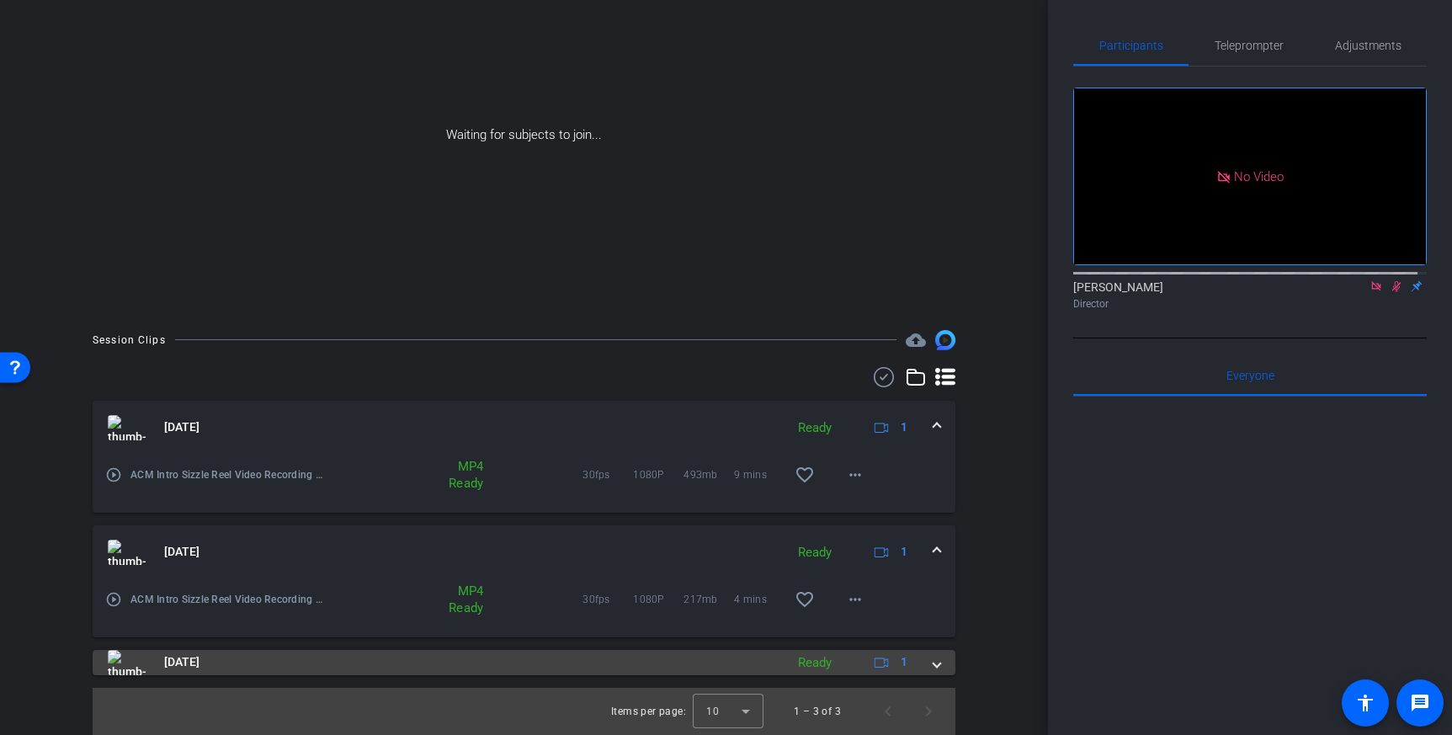
click at [922, 660] on div "Sep 16, 2025 Ready 1" at bounding box center [521, 662] width 826 height 25
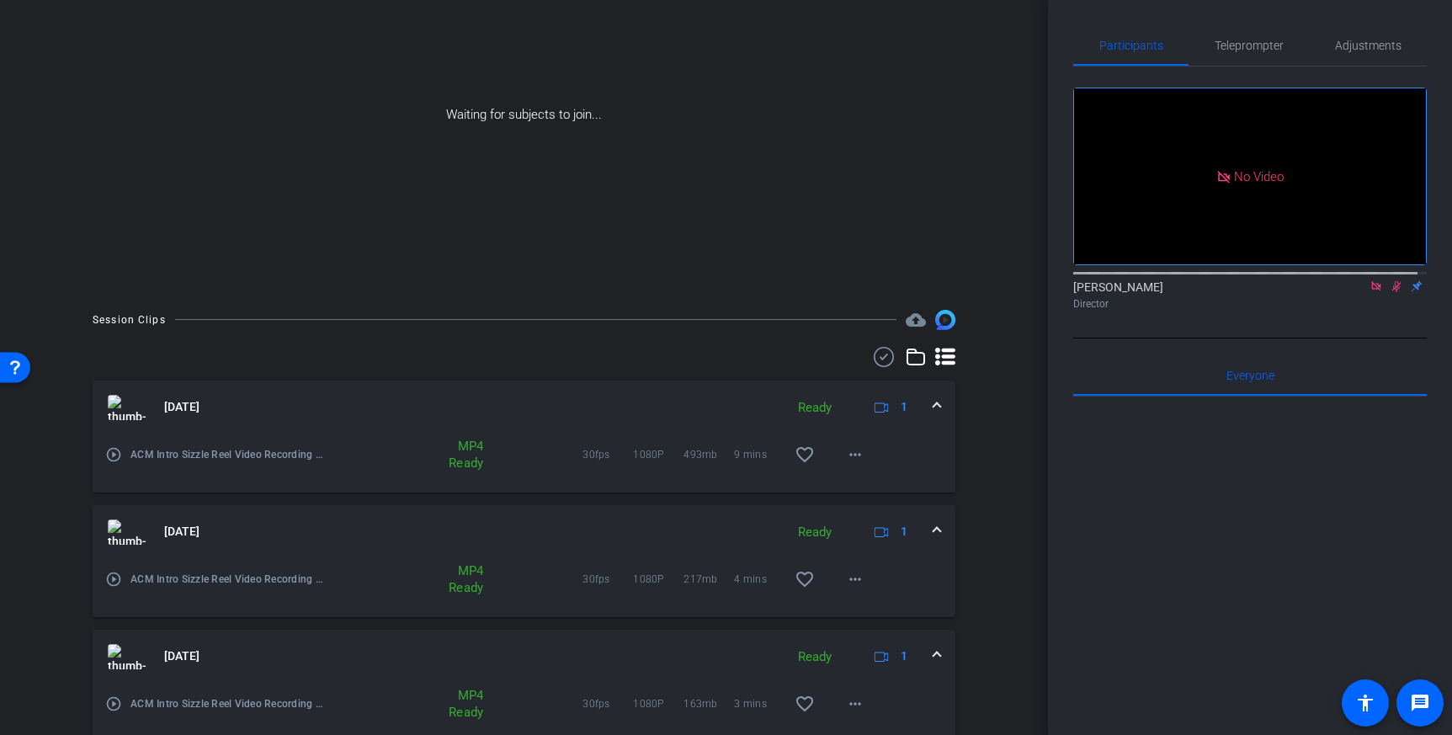
scroll to position [202, 0]
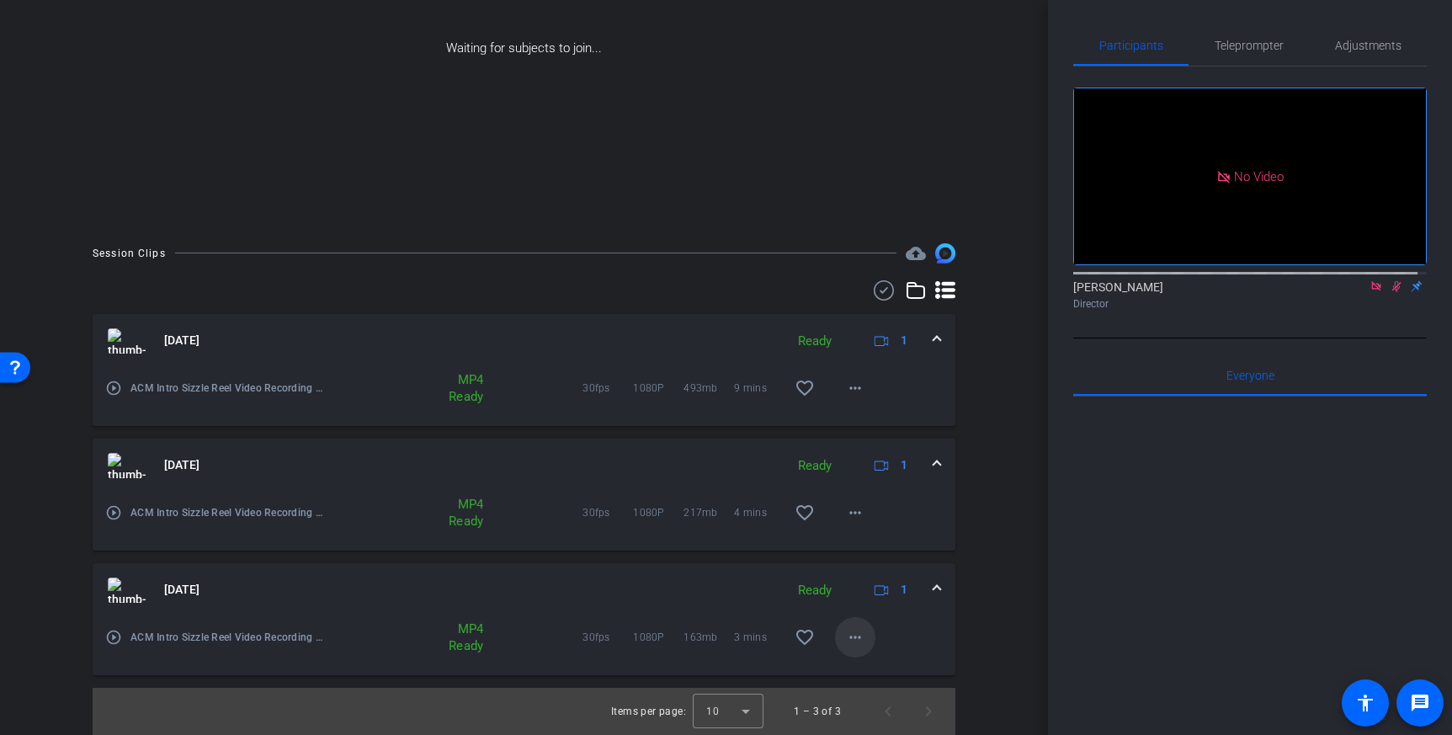
click at [852, 642] on mat-icon "more_horiz" at bounding box center [855, 637] width 20 height 20
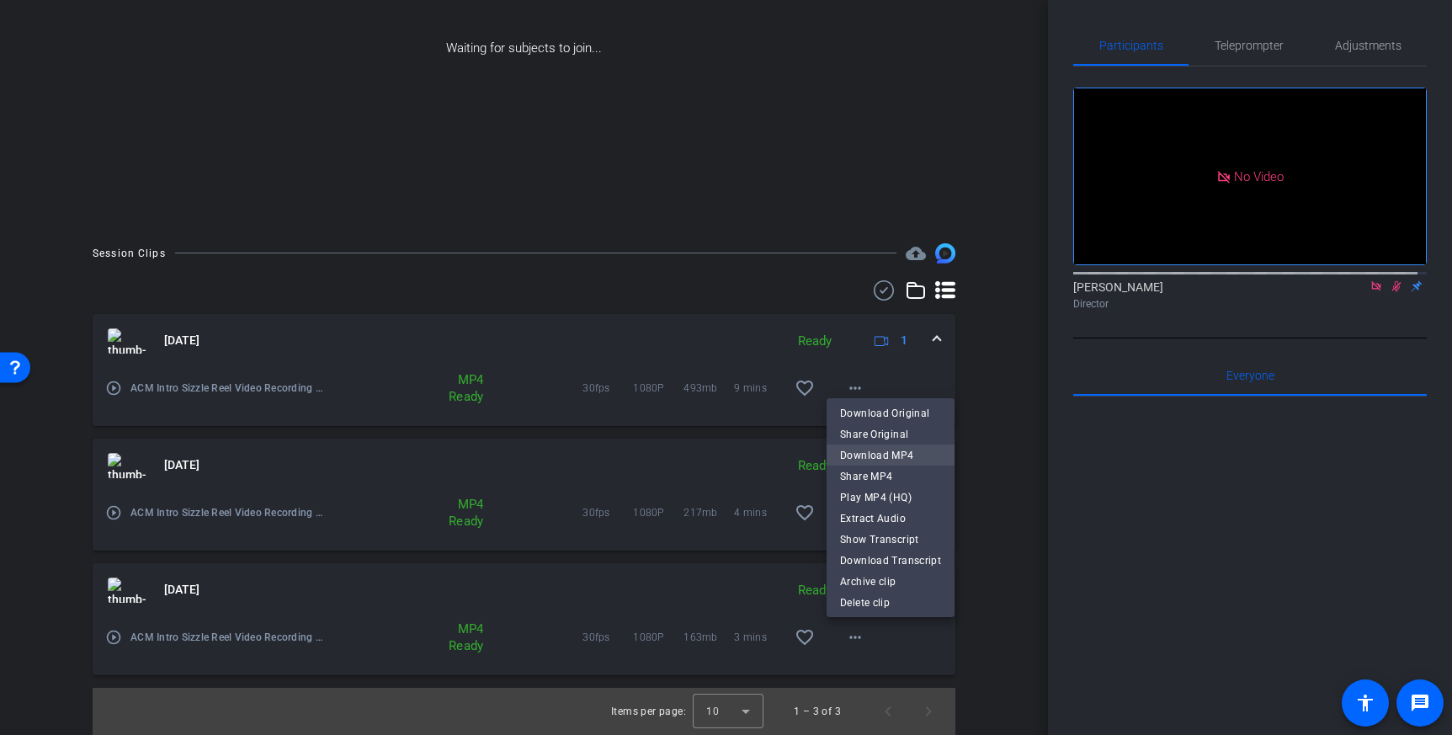
click at [867, 455] on span "Download MP4" at bounding box center [890, 455] width 101 height 20
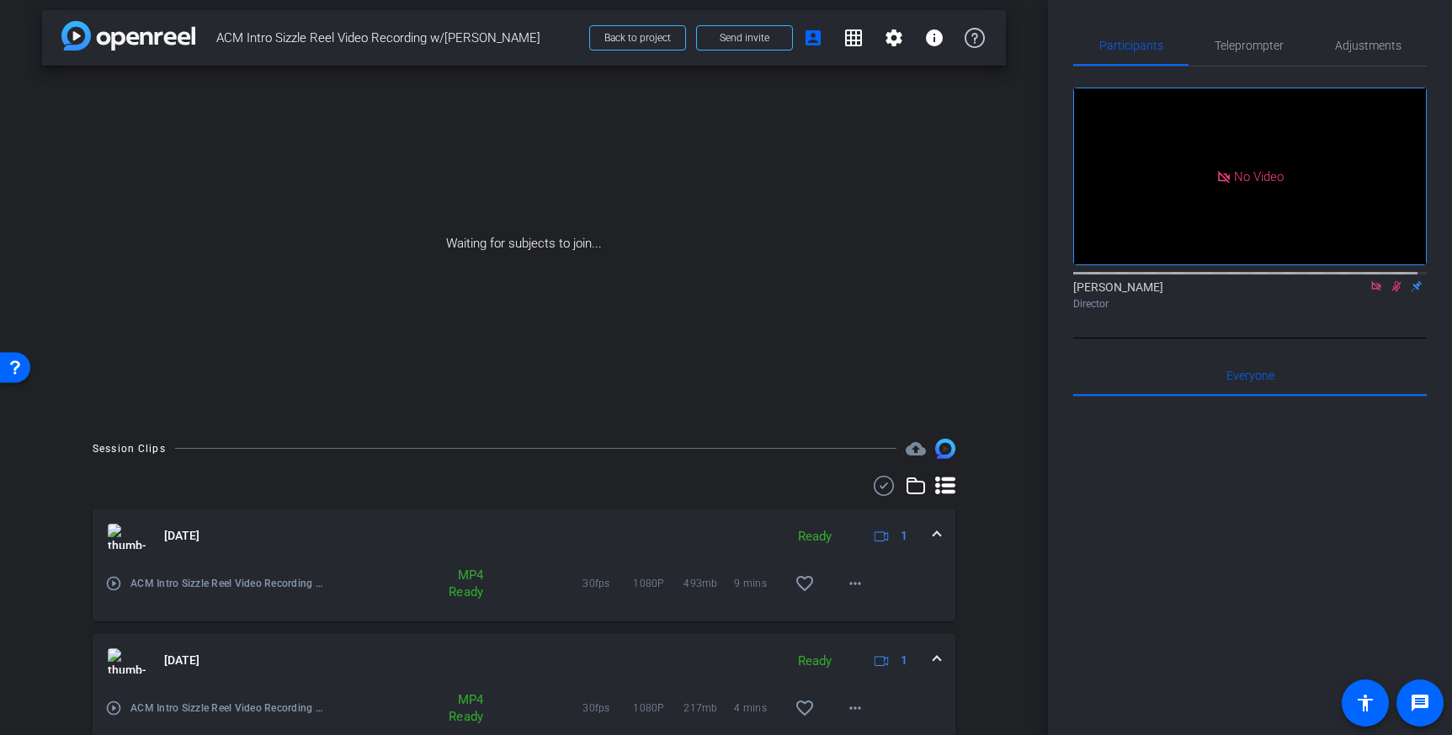
scroll to position [0, 0]
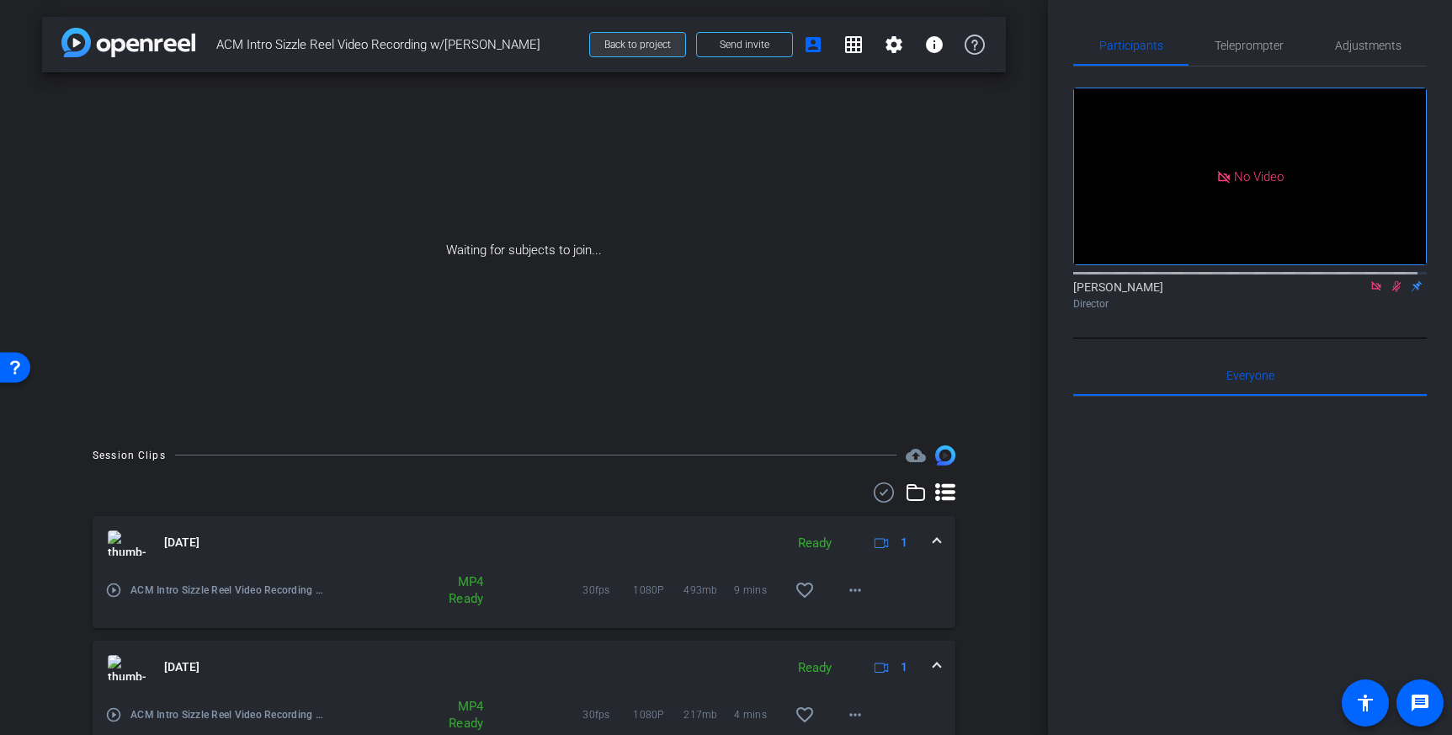
click at [650, 52] on span at bounding box center [637, 44] width 95 height 40
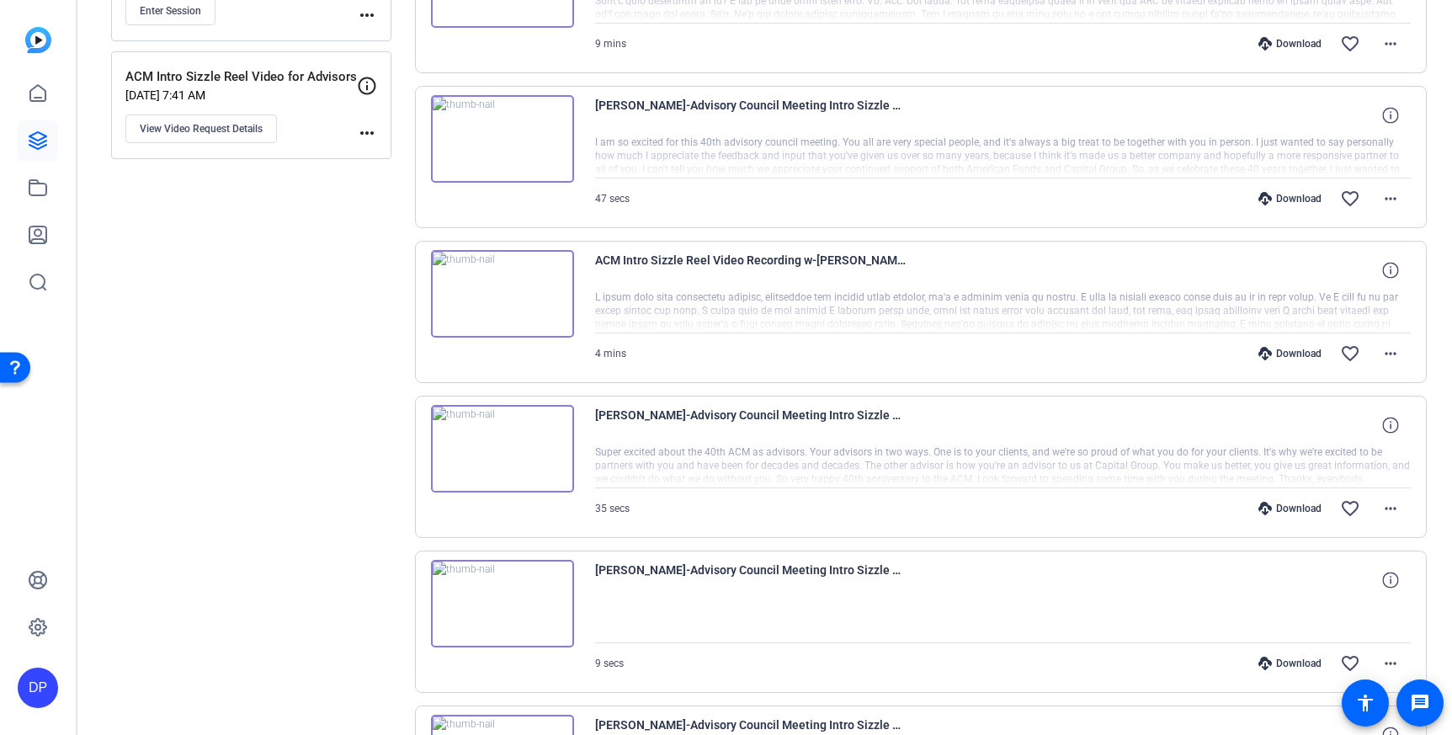
scroll to position [439, 0]
click at [1380, 508] on mat-icon "more_horiz" at bounding box center [1390, 508] width 20 height 20
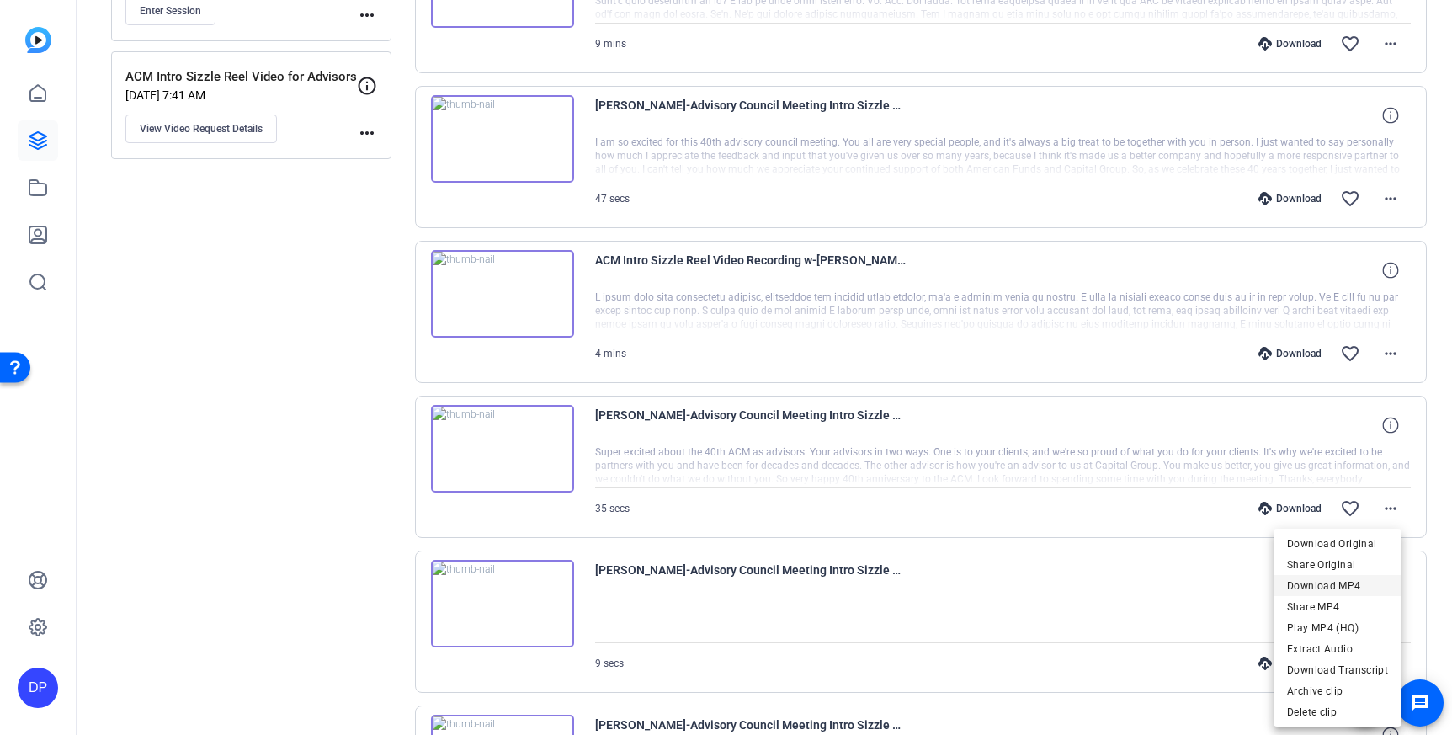
click at [1336, 576] on span "Download MP4" at bounding box center [1337, 585] width 101 height 20
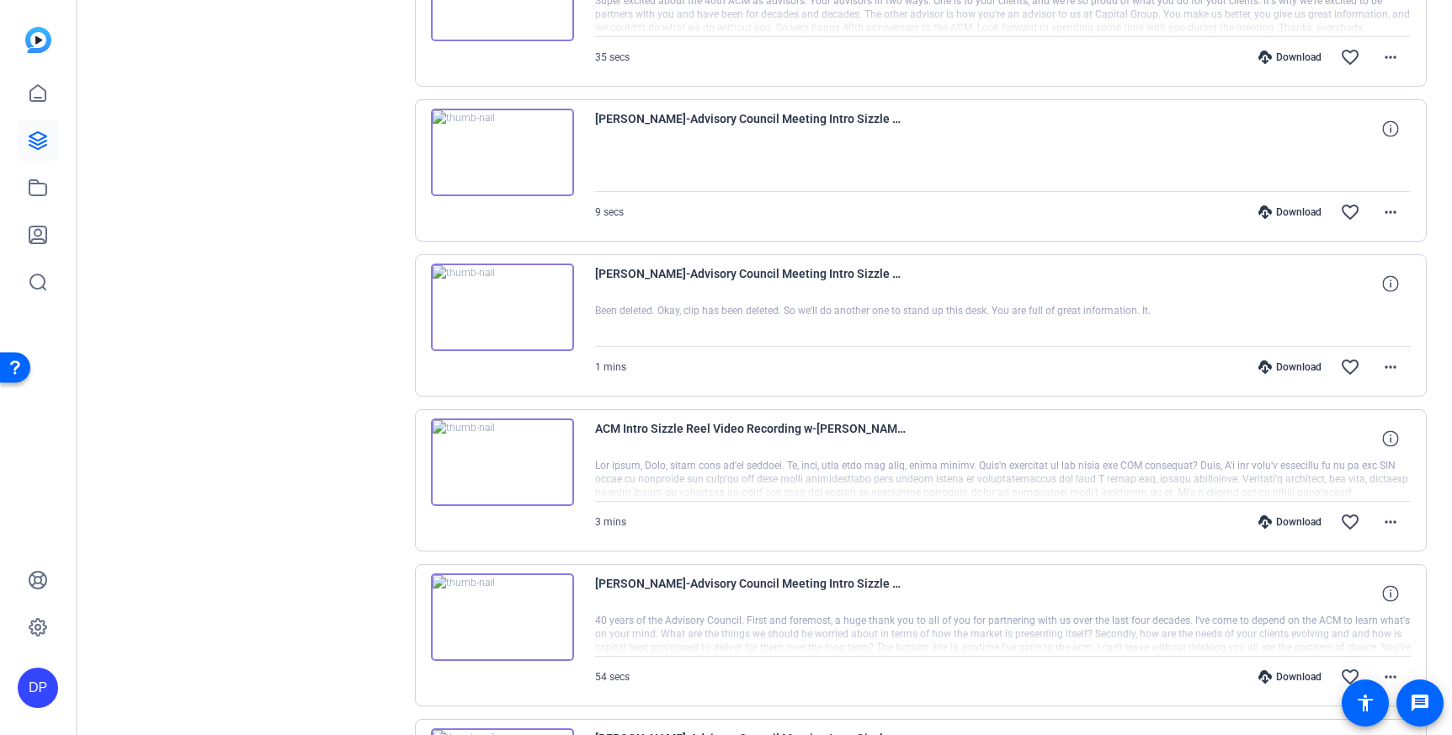
scroll to position [894, 0]
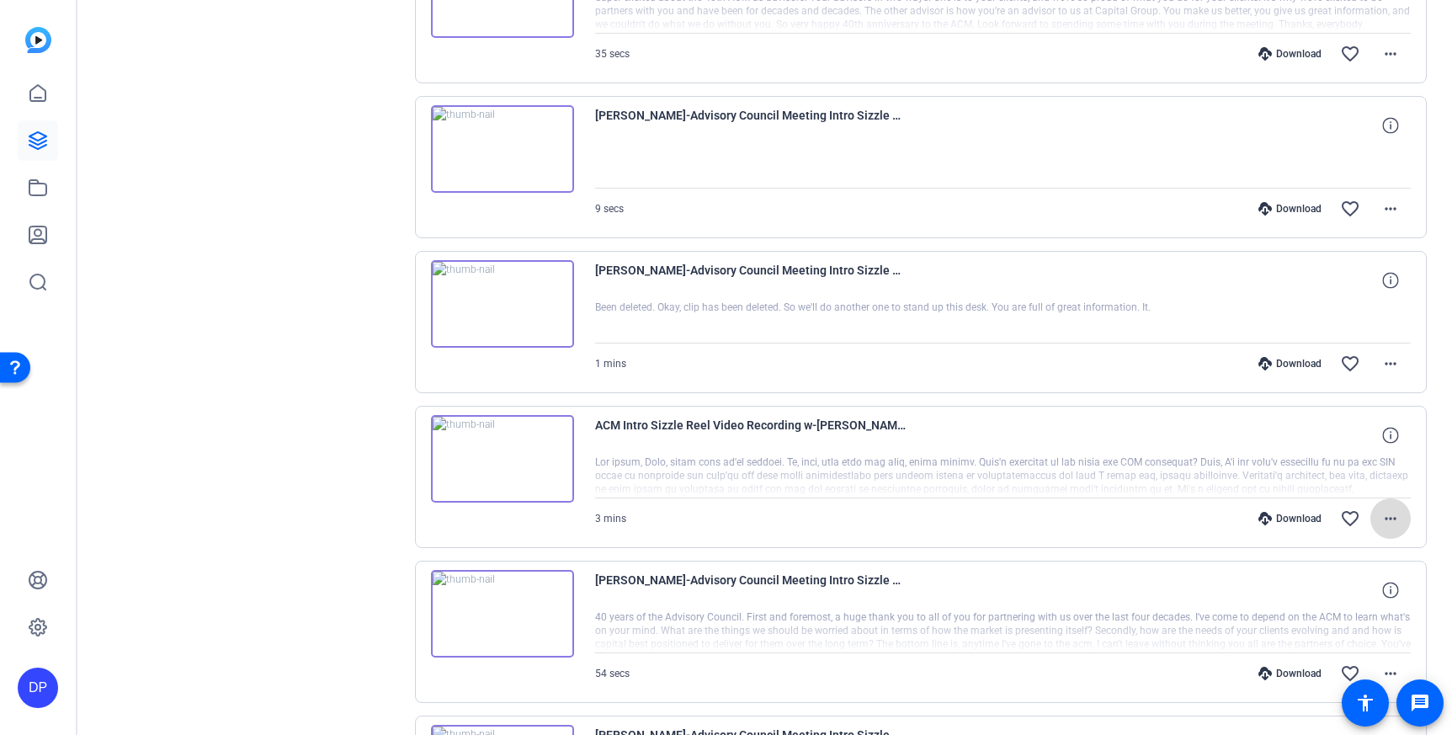
click at [1380, 519] on mat-icon "more_horiz" at bounding box center [1390, 518] width 20 height 20
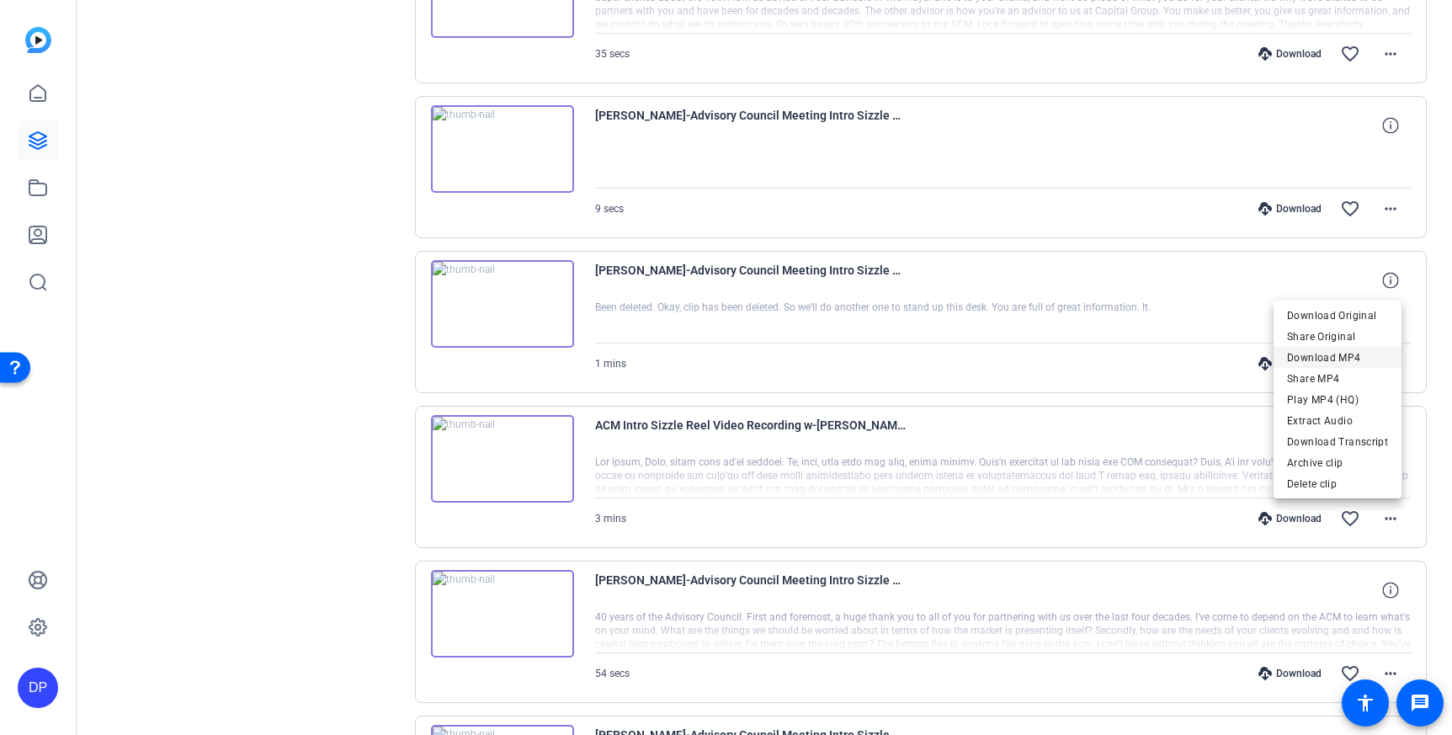
click at [1315, 356] on span "Download MP4" at bounding box center [1337, 357] width 101 height 20
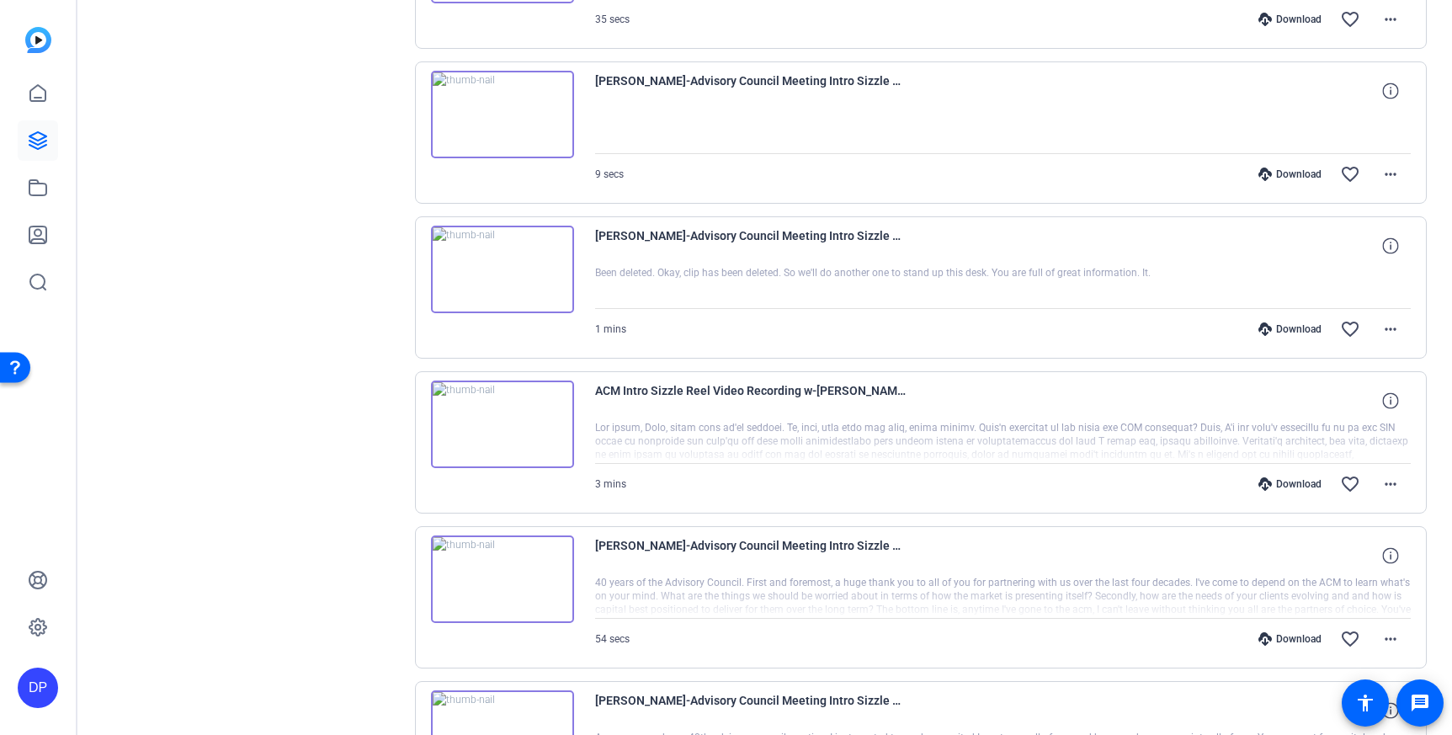
scroll to position [1103, 0]
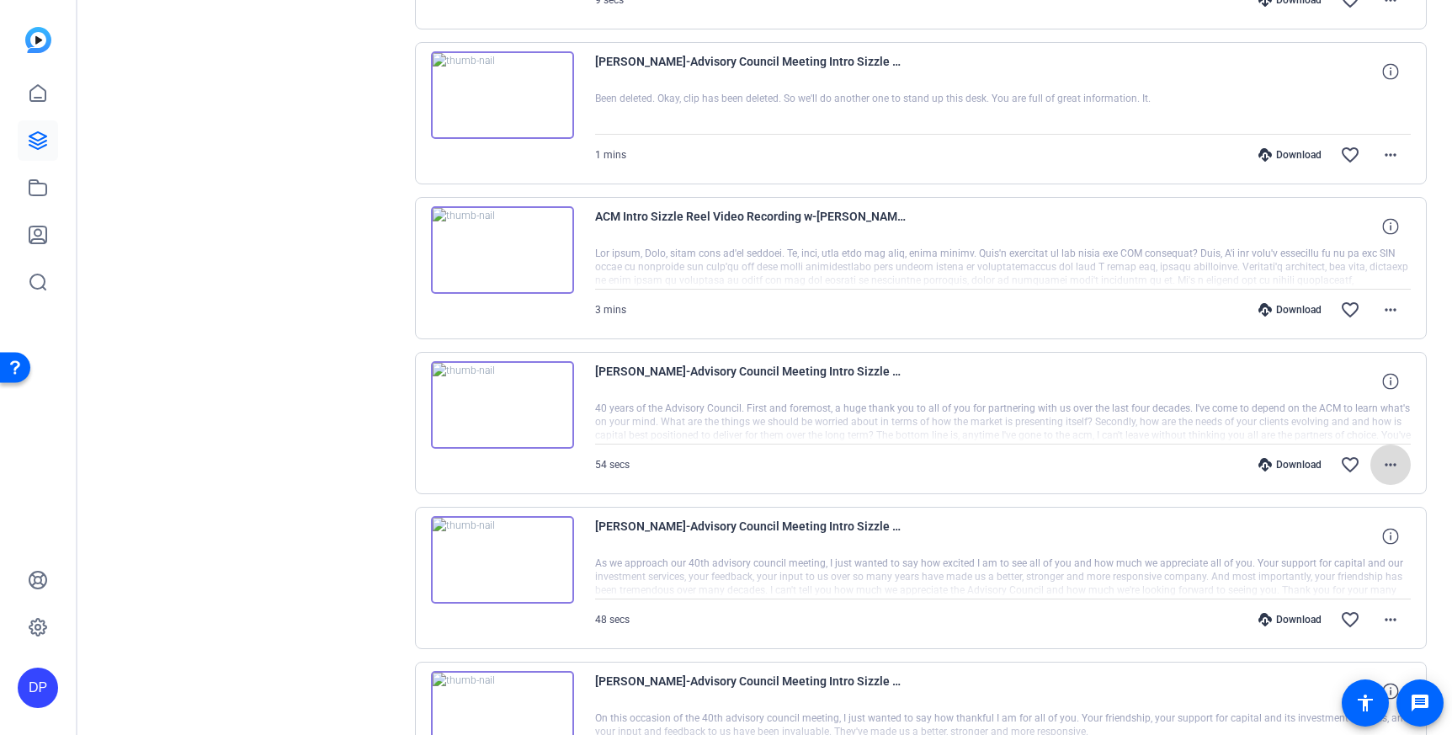
click at [1382, 466] on mat-icon "more_horiz" at bounding box center [1390, 465] width 20 height 20
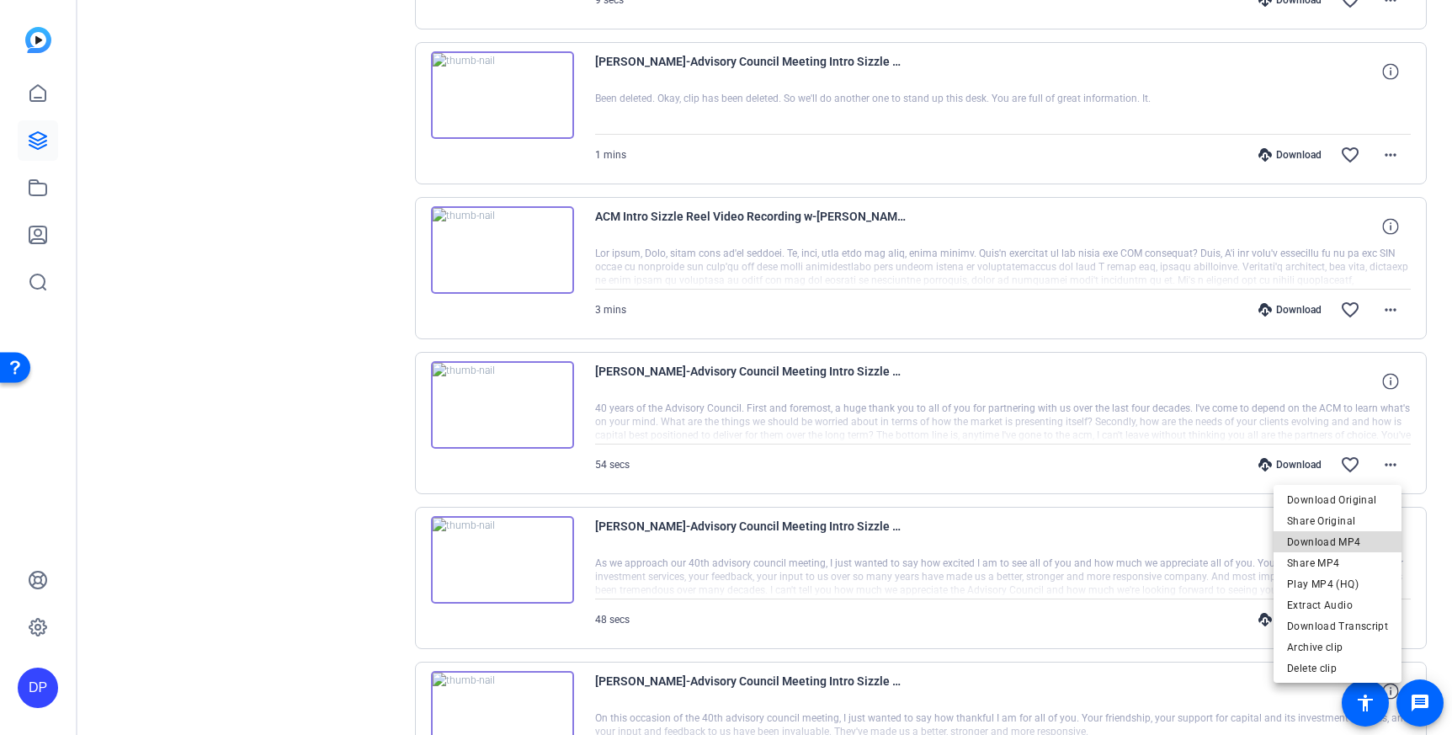
click at [1359, 537] on span "Download MP4" at bounding box center [1337, 541] width 101 height 20
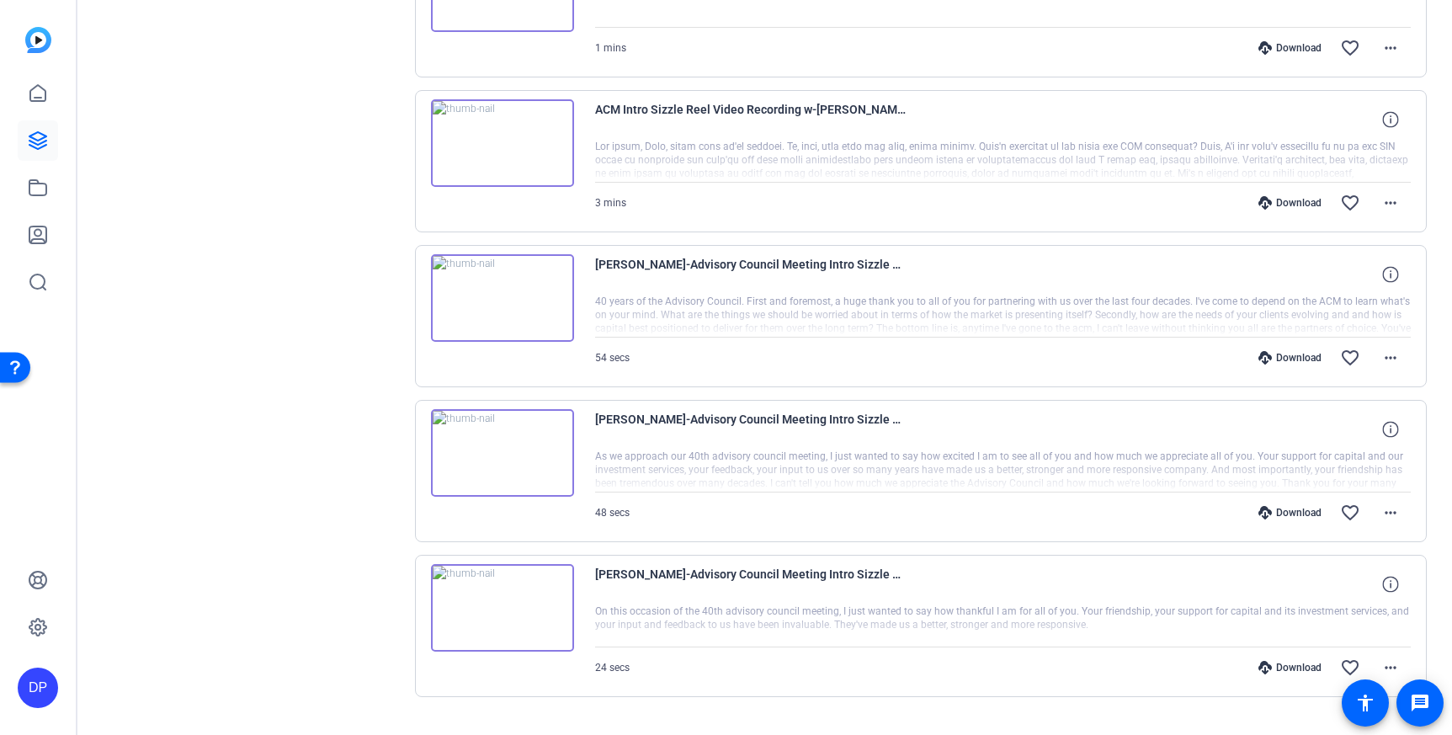
scroll to position [1247, 0]
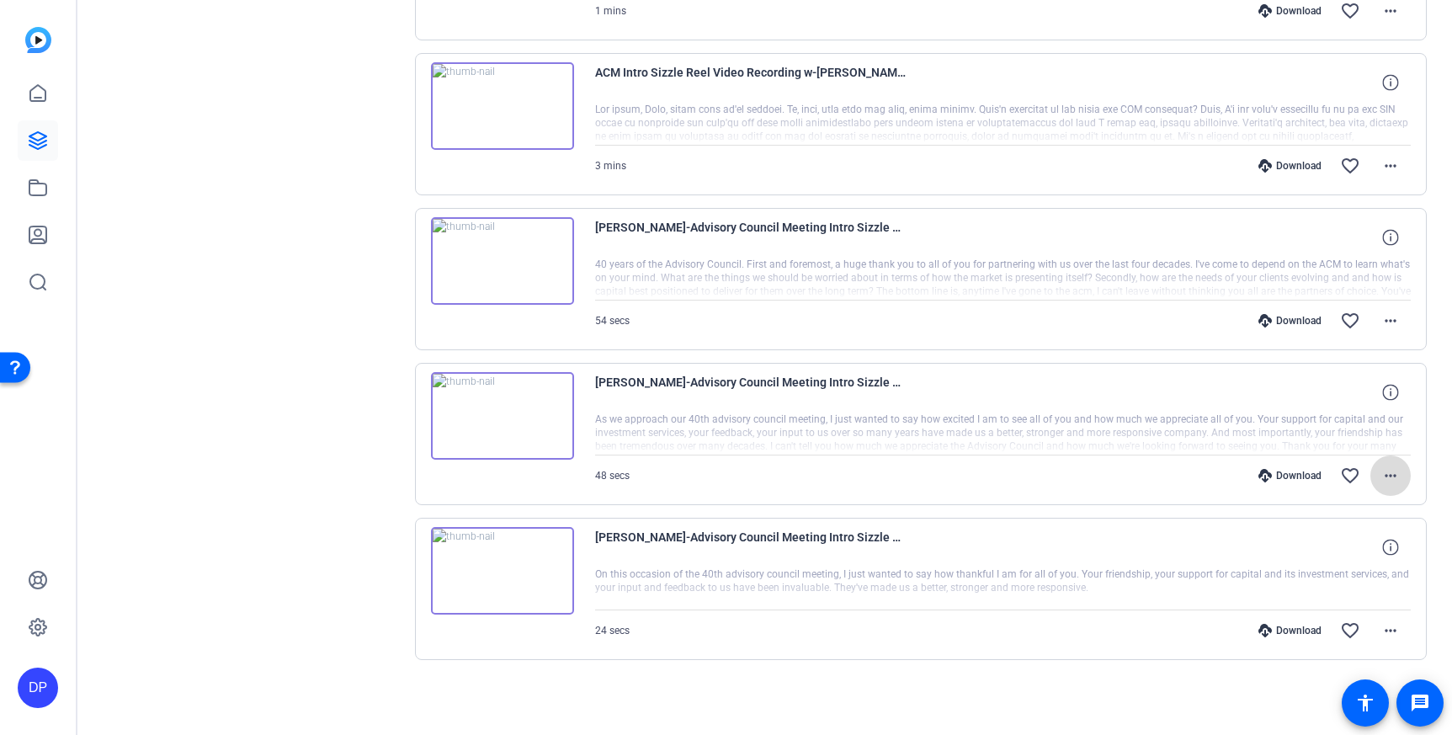
click at [1380, 478] on mat-icon "more_horiz" at bounding box center [1390, 475] width 20 height 20
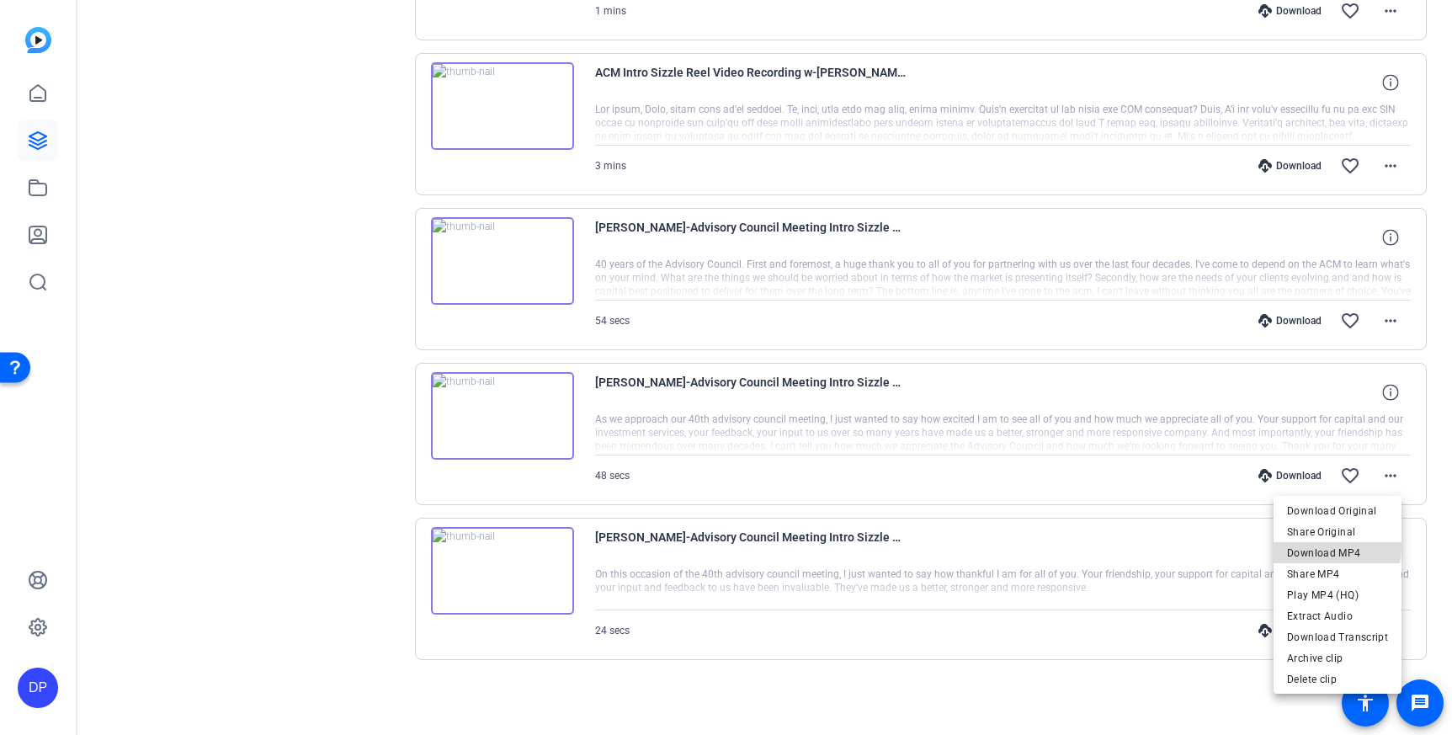
click at [1314, 544] on span "Download MP4" at bounding box center [1337, 553] width 101 height 20
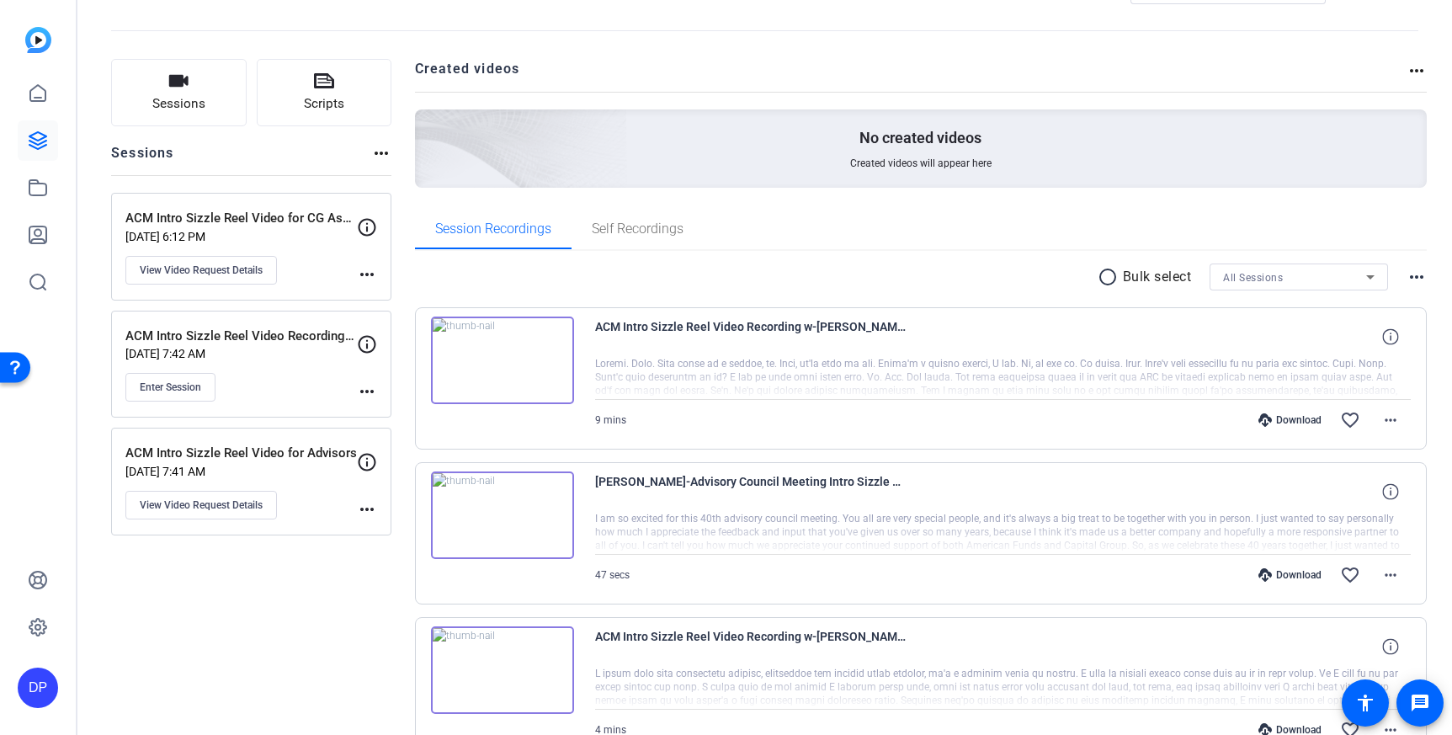
scroll to position [66, 0]
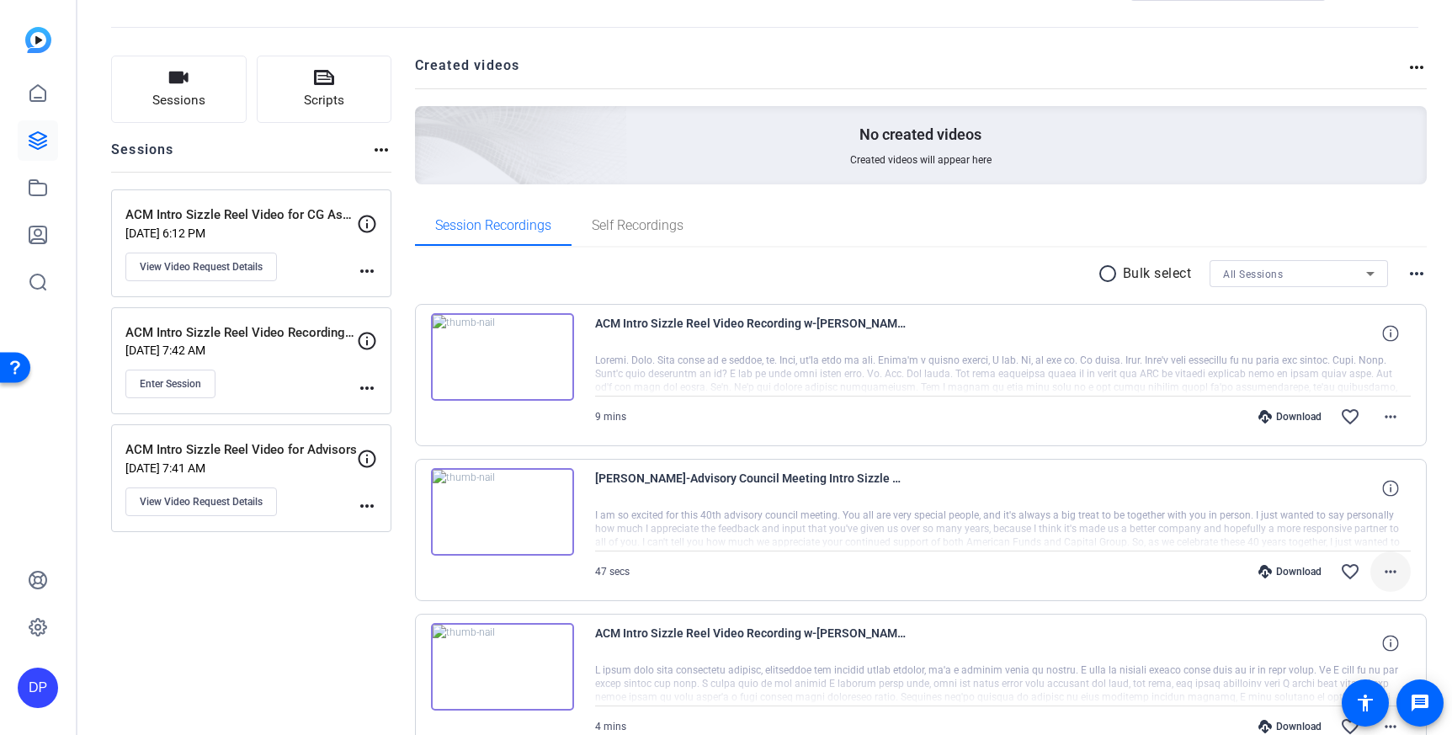
click at [1370, 575] on span at bounding box center [1390, 571] width 40 height 40
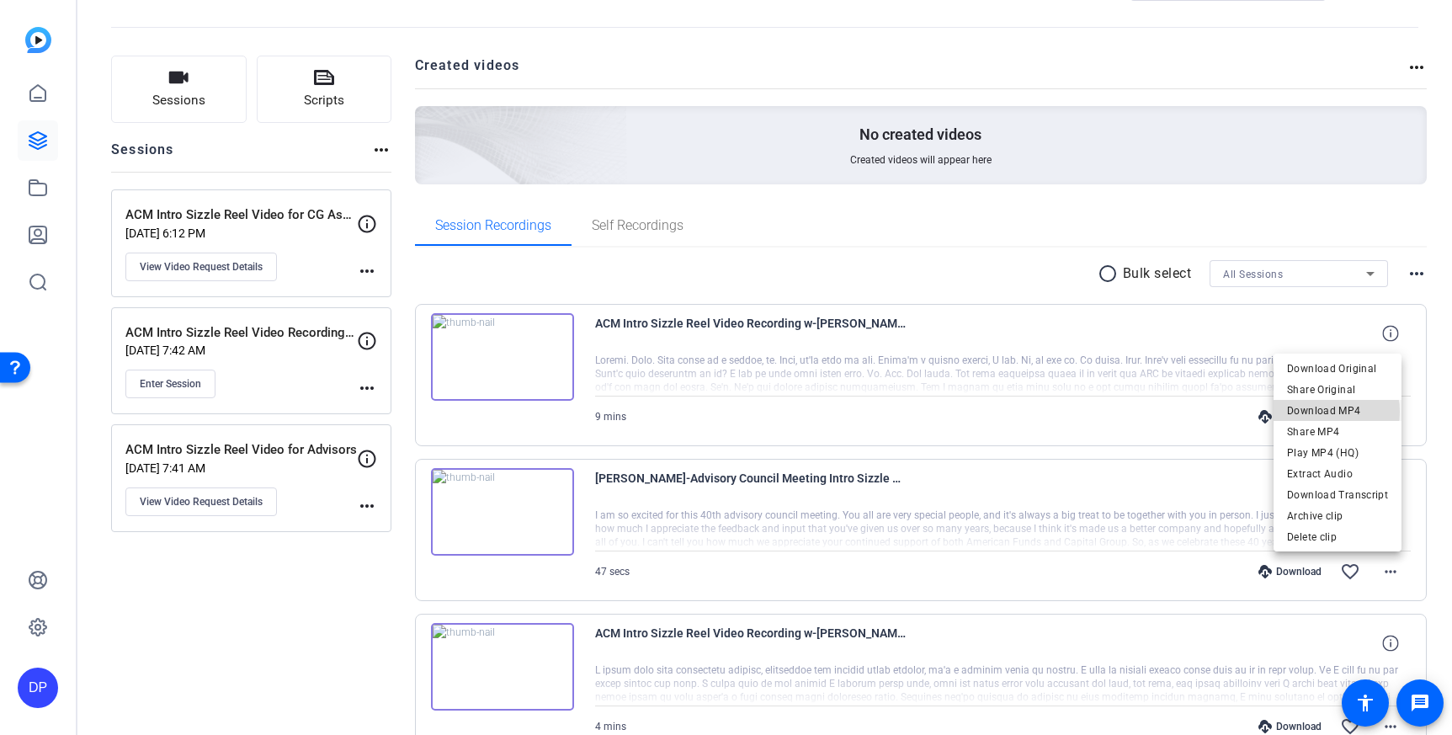
click at [1325, 411] on span "Download MP4" at bounding box center [1337, 410] width 101 height 20
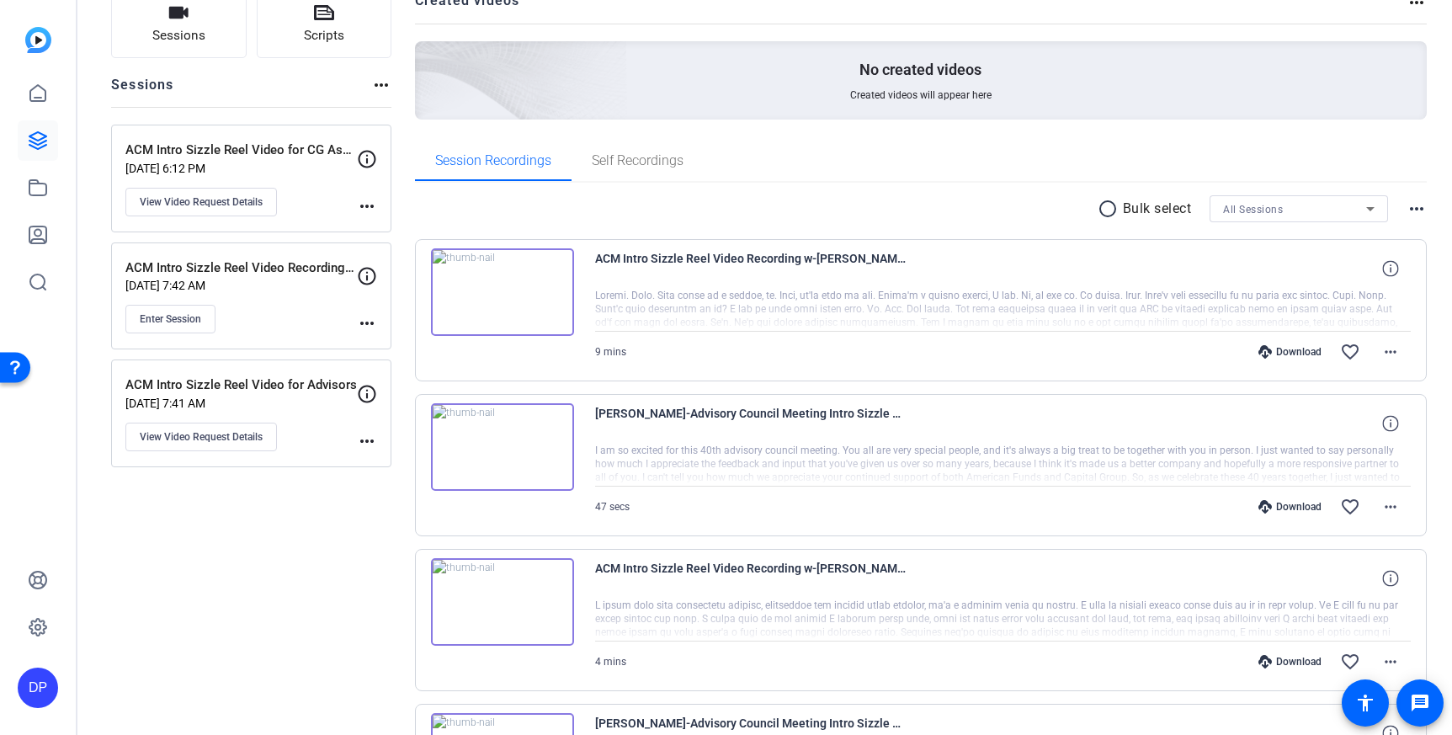
scroll to position [386, 0]
